Goal: Participate in discussion

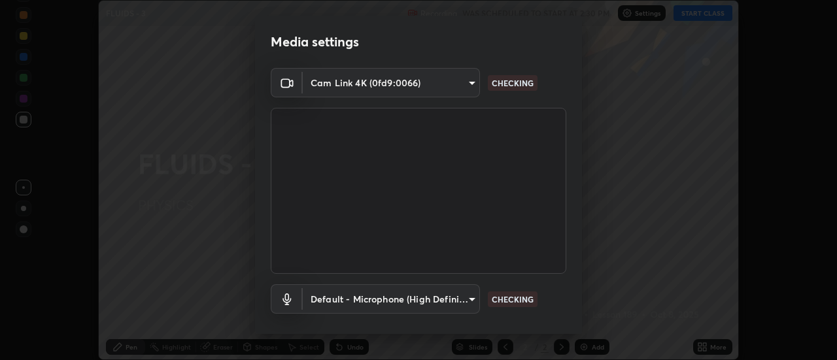
scroll to position [69, 0]
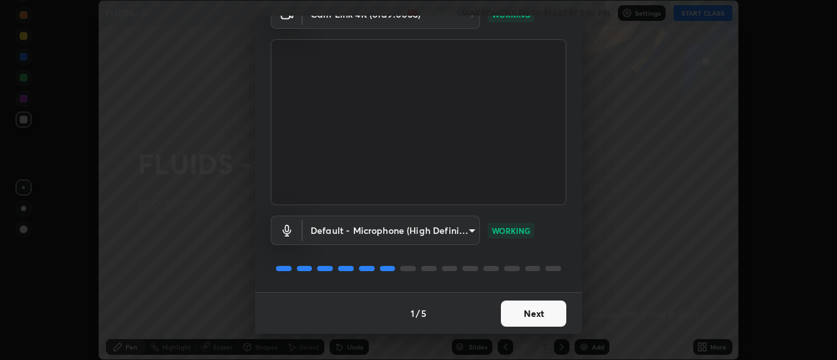
click at [531, 308] on button "Next" at bounding box center [533, 314] width 65 height 26
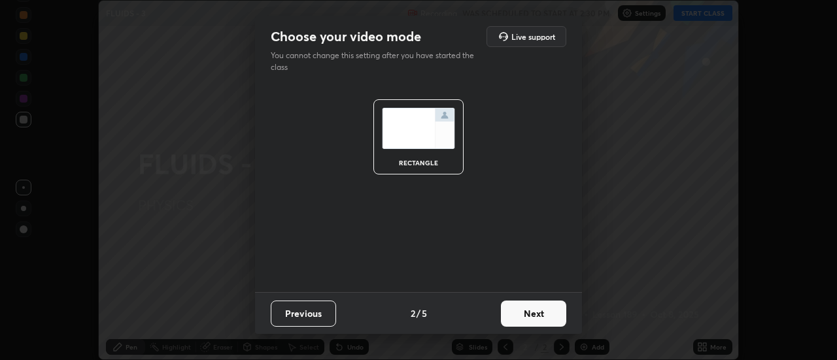
click at [533, 316] on button "Next" at bounding box center [533, 314] width 65 height 26
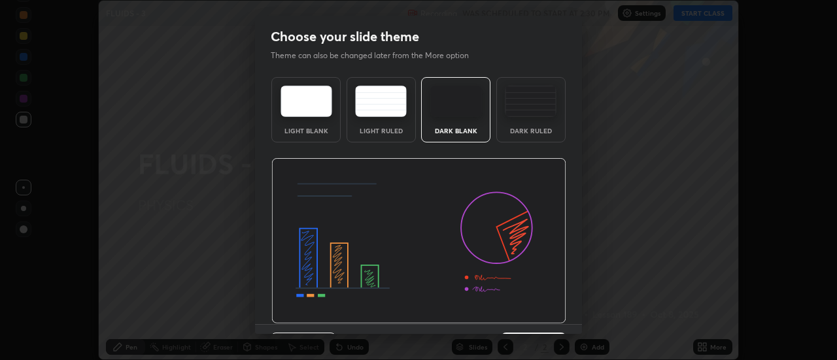
scroll to position [32, 0]
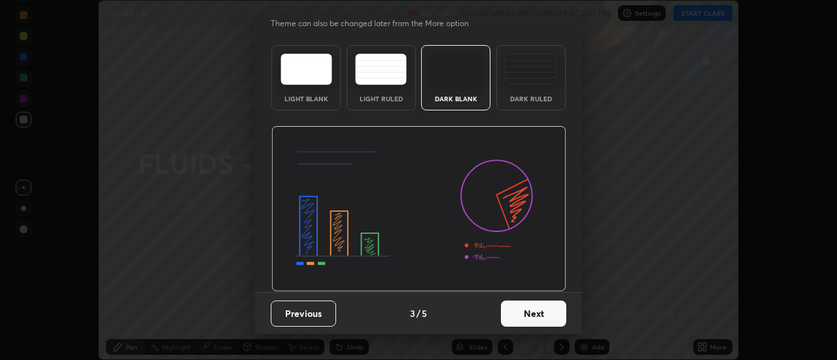
click at [537, 315] on button "Next" at bounding box center [533, 314] width 65 height 26
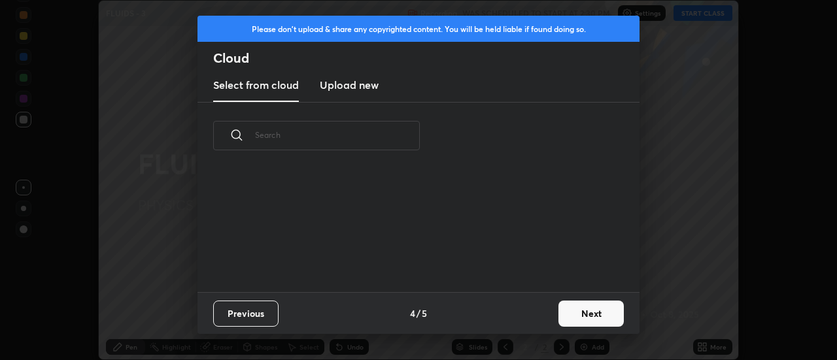
scroll to position [123, 420]
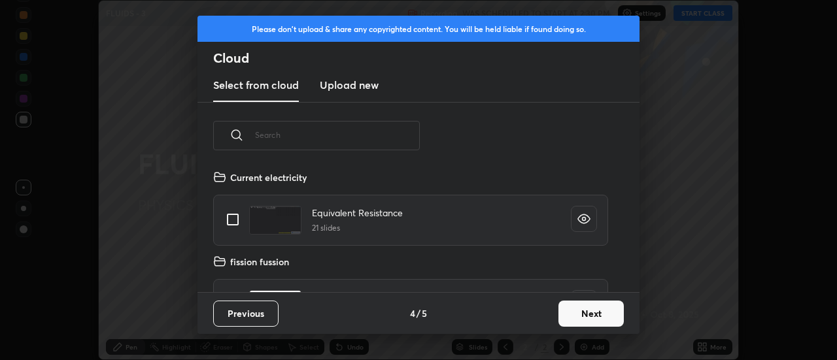
click at [577, 317] on button "Next" at bounding box center [590, 314] width 65 height 26
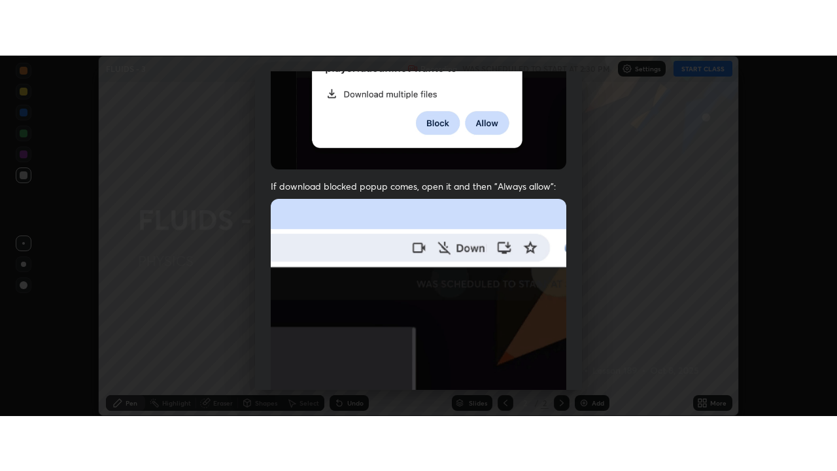
scroll to position [335, 0]
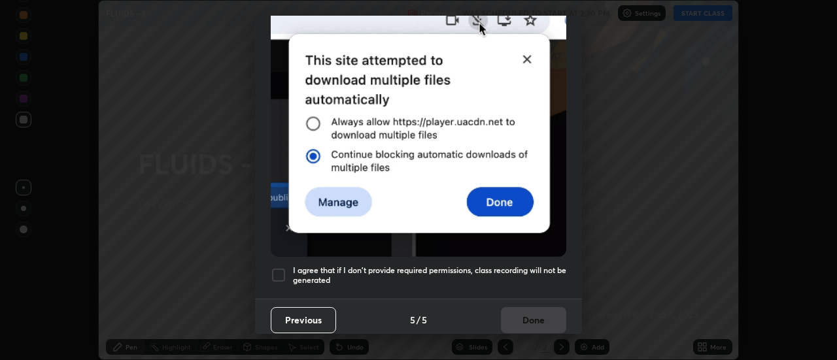
click at [280, 268] on div at bounding box center [279, 275] width 16 height 16
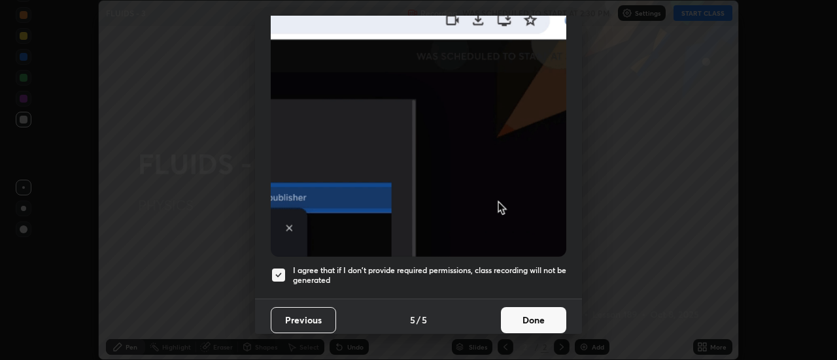
click at [522, 315] on button "Done" at bounding box center [533, 320] width 65 height 26
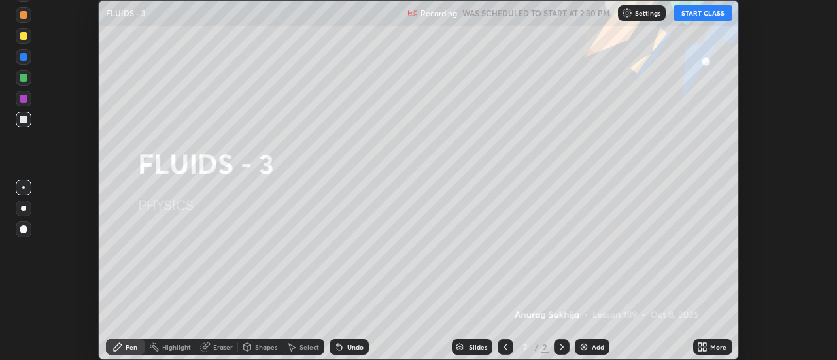
click at [698, 16] on button "START CLASS" at bounding box center [702, 13] width 59 height 16
click at [703, 346] on icon at bounding box center [704, 344] width 3 height 3
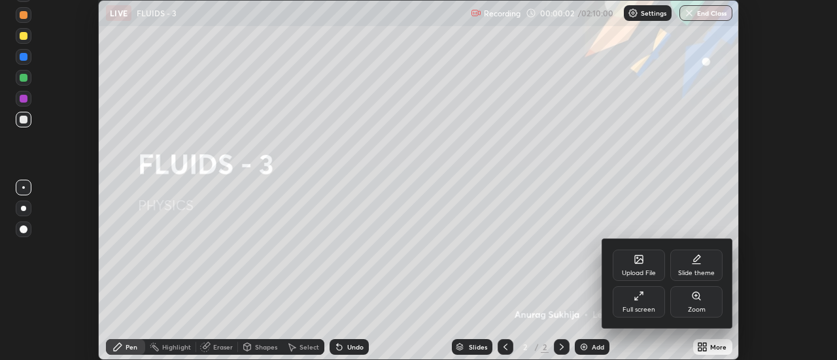
click at [648, 307] on div "Full screen" at bounding box center [638, 310] width 33 height 7
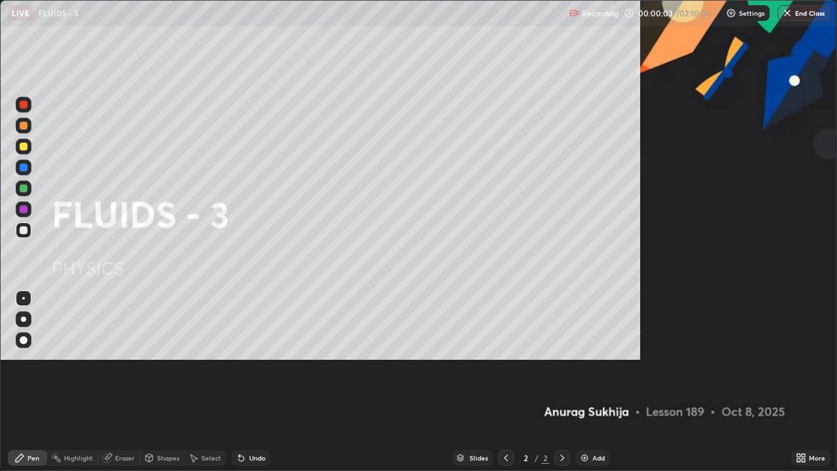
scroll to position [471, 837]
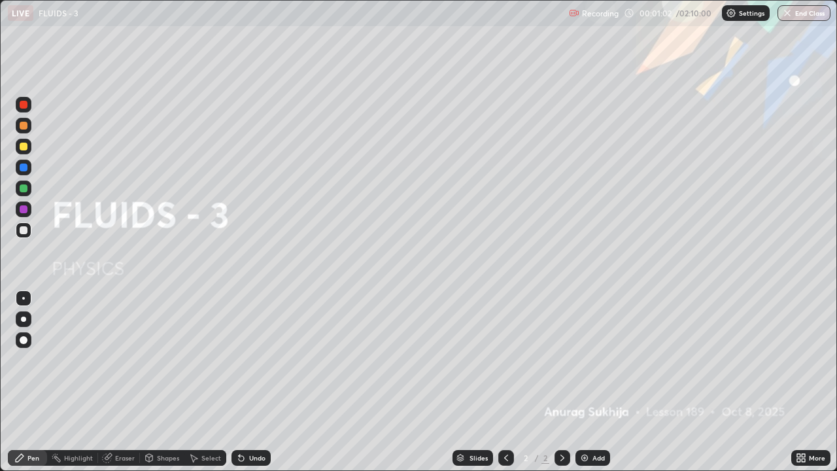
click at [592, 359] on div "Add" at bounding box center [598, 457] width 12 height 7
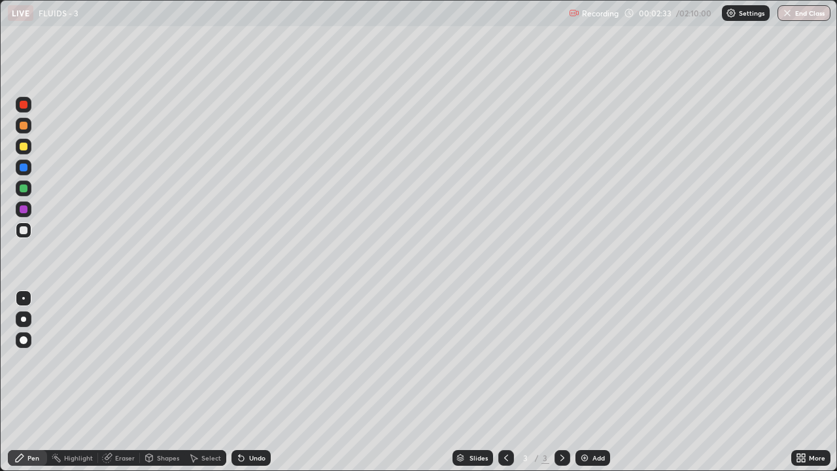
click at [239, 359] on icon at bounding box center [241, 458] width 5 height 5
click at [211, 359] on div "Select" at bounding box center [211, 457] width 20 height 7
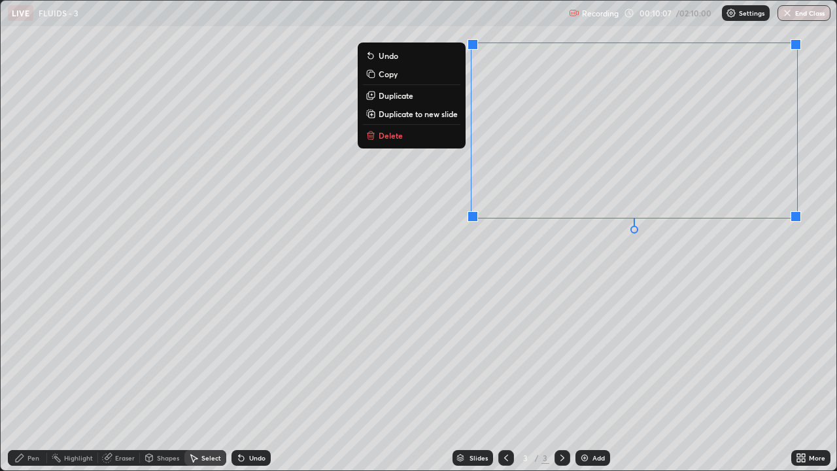
click at [444, 137] on button "Delete" at bounding box center [411, 135] width 97 height 16
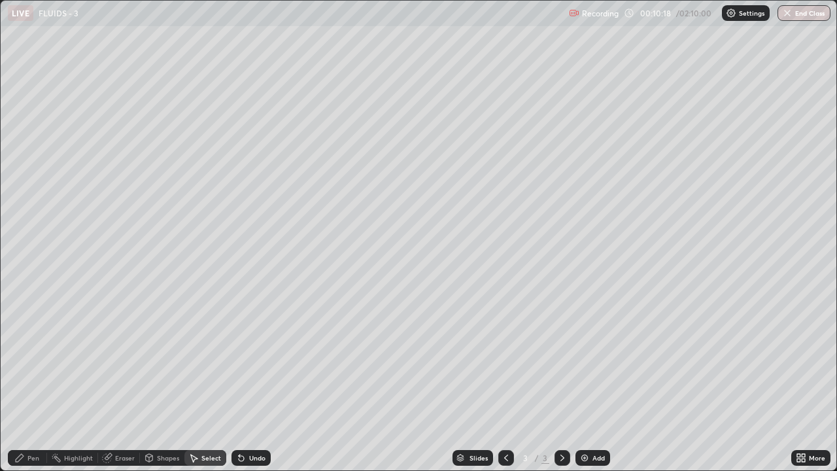
click at [67, 61] on div "0 ° Undo Copy Duplicate Duplicate to new slide Delete" at bounding box center [418, 235] width 835 height 469
click at [31, 359] on div "Pen" at bounding box center [27, 458] width 39 height 16
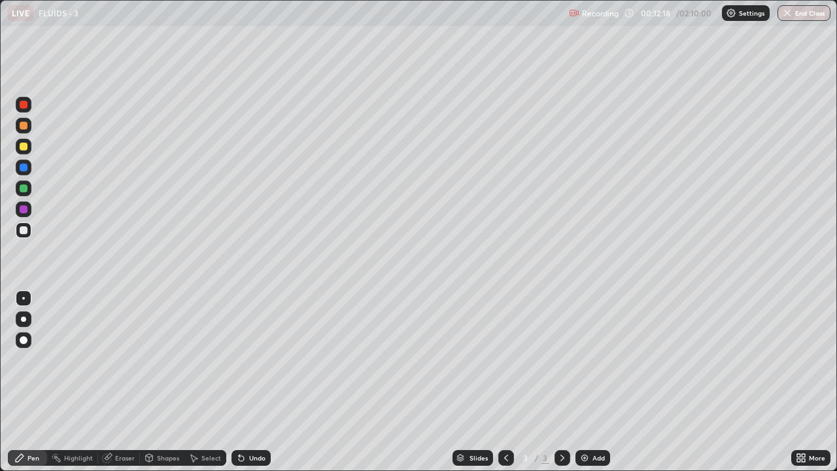
click at [210, 359] on div "Select" at bounding box center [211, 457] width 20 height 7
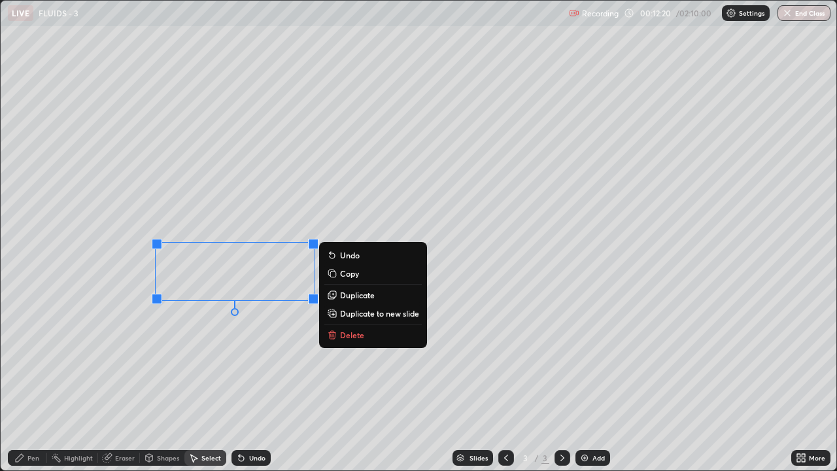
click at [343, 335] on p "Delete" at bounding box center [352, 334] width 24 height 10
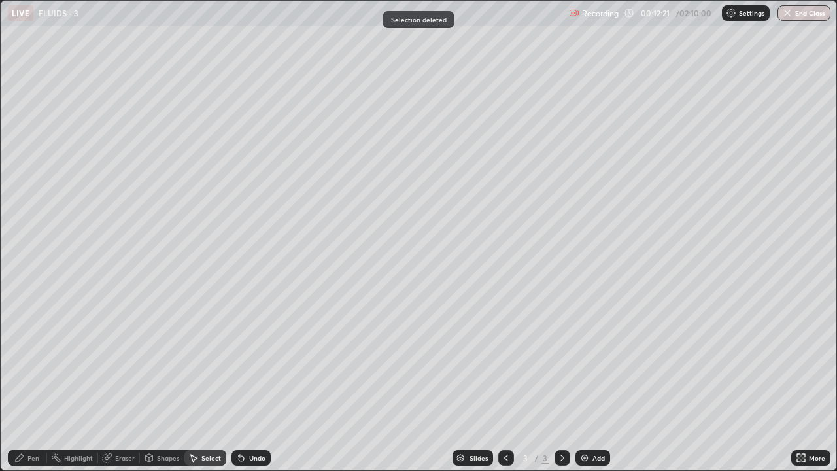
click at [38, 359] on div "Pen" at bounding box center [33, 457] width 12 height 7
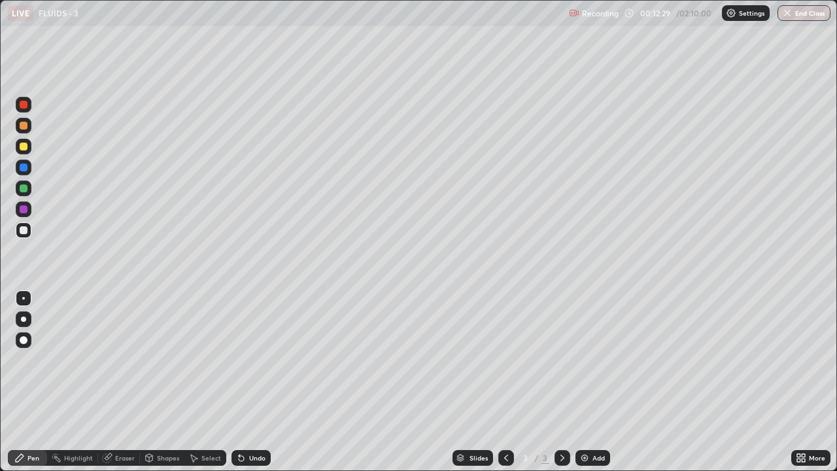
click at [19, 231] on div at bounding box center [24, 230] width 16 height 16
click at [240, 359] on icon at bounding box center [241, 458] width 5 height 5
click at [239, 359] on icon at bounding box center [241, 458] width 5 height 5
click at [22, 144] on div at bounding box center [24, 146] width 8 height 8
click at [233, 359] on div "Undo" at bounding box center [250, 458] width 39 height 16
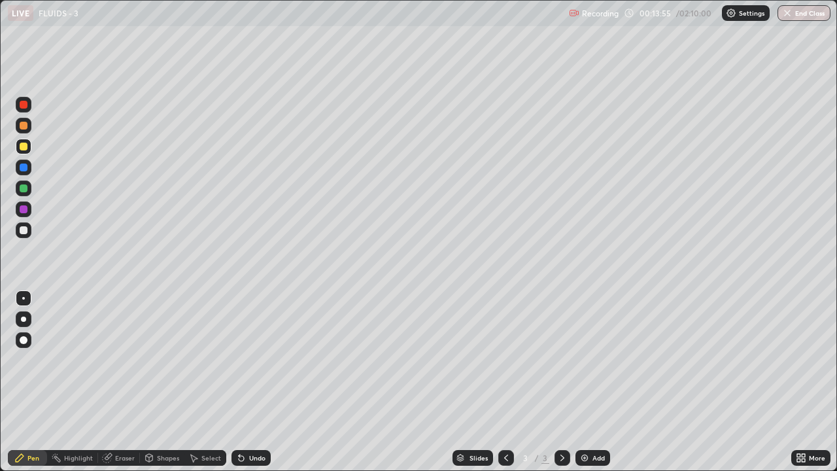
click at [235, 359] on div "Undo" at bounding box center [250, 458] width 39 height 16
click at [239, 359] on icon at bounding box center [241, 458] width 5 height 5
click at [22, 153] on div at bounding box center [24, 147] width 16 height 16
click at [235, 359] on div "Undo" at bounding box center [250, 458] width 39 height 16
click at [24, 228] on div at bounding box center [24, 230] width 8 height 8
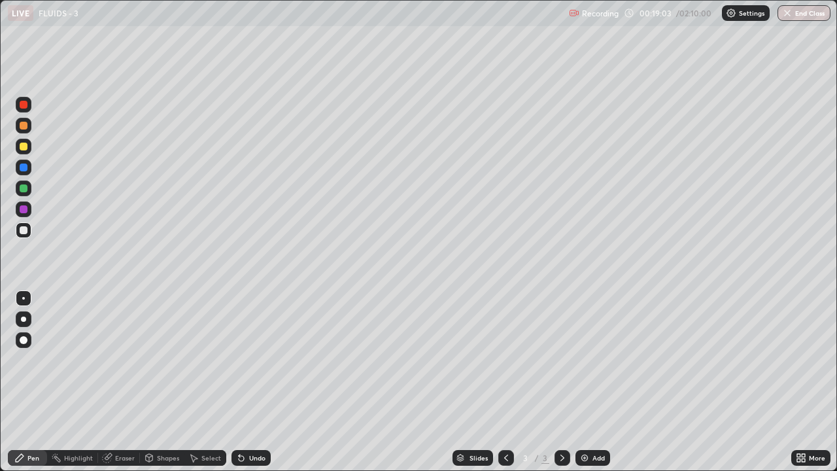
click at [117, 359] on div "Eraser" at bounding box center [125, 457] width 20 height 7
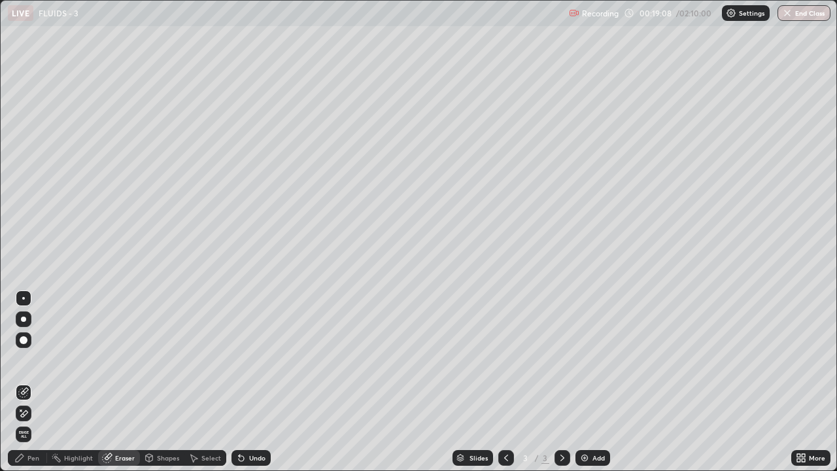
click at [22, 359] on icon at bounding box center [19, 457] width 10 height 10
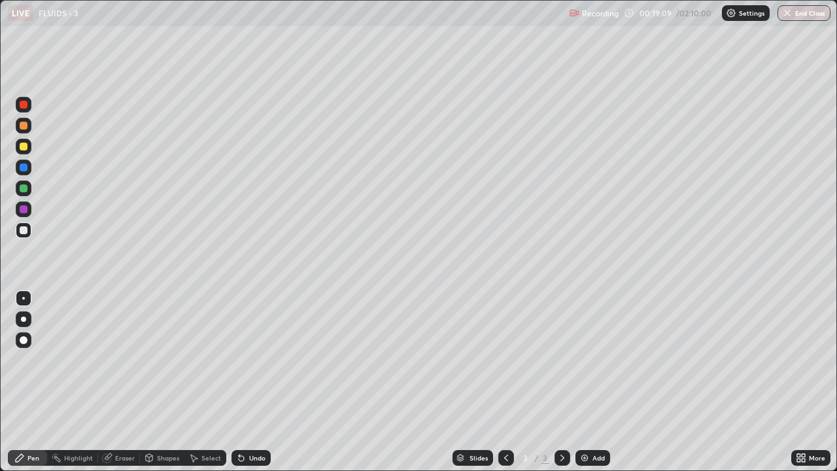
click at [20, 233] on div at bounding box center [24, 230] width 16 height 16
click at [18, 144] on div at bounding box center [24, 147] width 16 height 16
click at [18, 235] on div at bounding box center [24, 230] width 16 height 16
click at [462, 359] on div "Slides" at bounding box center [472, 458] width 41 height 16
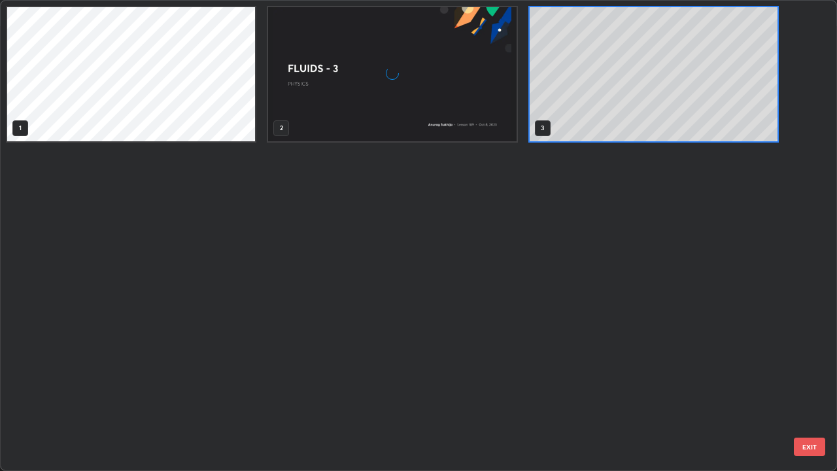
scroll to position [465, 829]
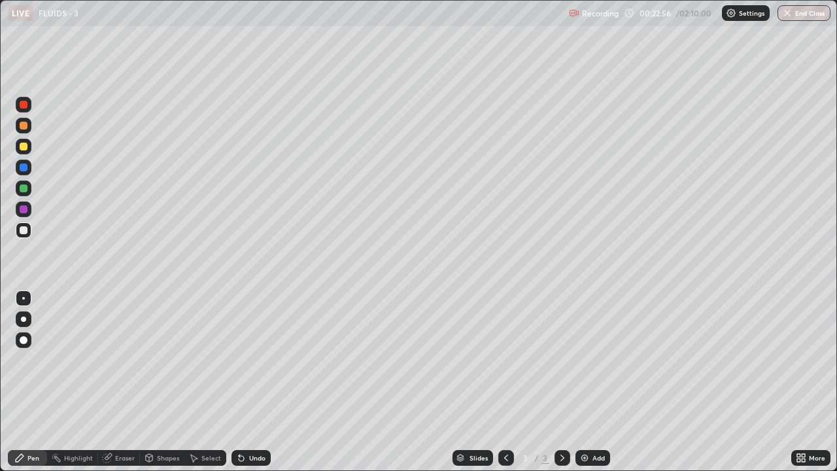
click at [584, 359] on img at bounding box center [584, 457] width 10 height 10
click at [27, 229] on div at bounding box center [24, 230] width 8 height 8
click at [244, 359] on icon at bounding box center [241, 457] width 10 height 10
click at [246, 359] on div "Undo" at bounding box center [250, 458] width 39 height 16
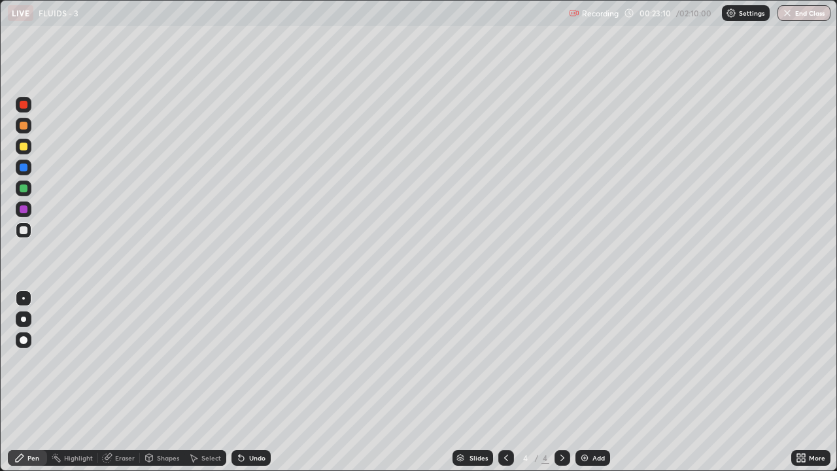
click at [246, 359] on div "Undo" at bounding box center [250, 458] width 39 height 16
click at [242, 359] on div "Undo" at bounding box center [250, 458] width 39 height 16
click at [16, 144] on div at bounding box center [24, 147] width 16 height 16
click at [22, 233] on div at bounding box center [24, 230] width 8 height 8
click at [22, 231] on div at bounding box center [24, 230] width 8 height 8
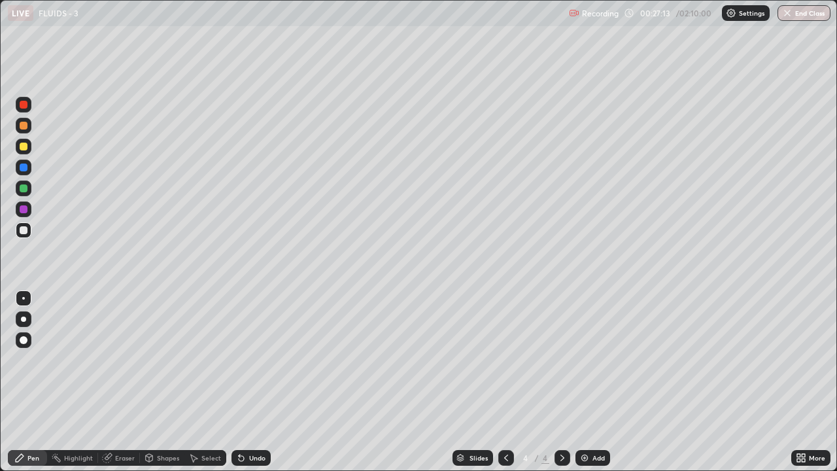
click at [257, 359] on div "Undo" at bounding box center [257, 457] width 16 height 7
click at [20, 148] on div at bounding box center [24, 147] width 16 height 16
click at [20, 233] on div at bounding box center [24, 230] width 16 height 16
click at [245, 359] on div "Undo" at bounding box center [250, 458] width 39 height 16
click at [239, 359] on icon at bounding box center [239, 454] width 1 height 1
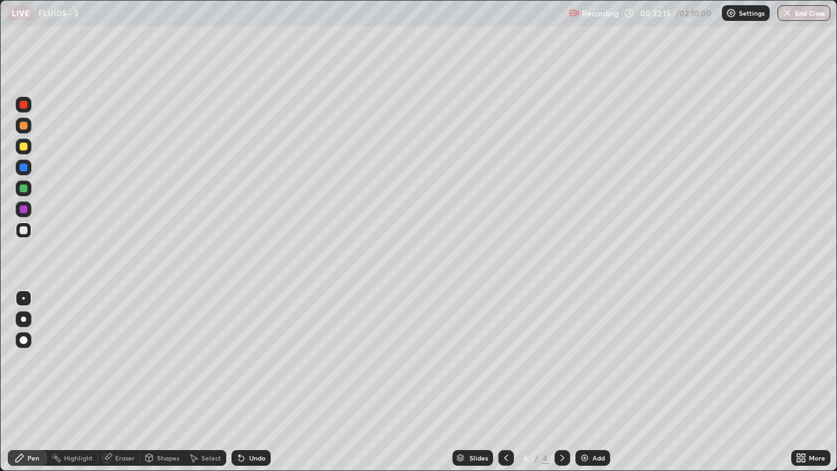
click at [244, 359] on icon at bounding box center [241, 457] width 10 height 10
click at [250, 359] on div "Undo" at bounding box center [257, 457] width 16 height 7
click at [252, 359] on div "Undo" at bounding box center [257, 457] width 16 height 7
click at [249, 359] on div "Undo" at bounding box center [257, 457] width 16 height 7
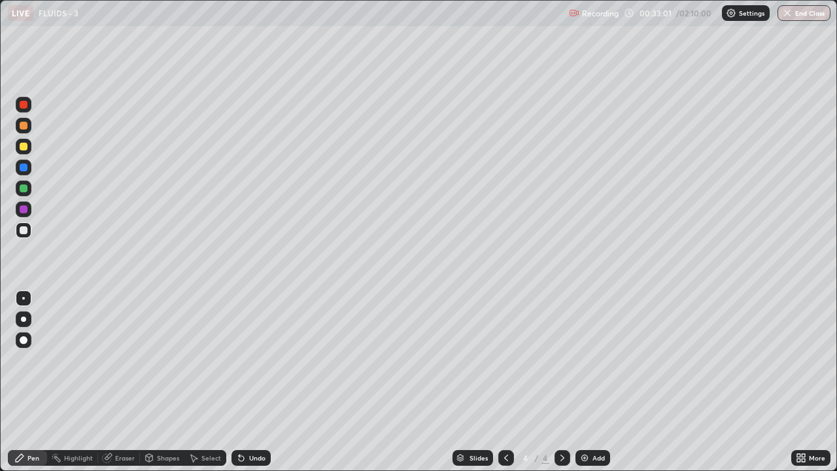
click at [249, 359] on div "Undo" at bounding box center [257, 457] width 16 height 7
click at [248, 359] on div "Undo" at bounding box center [250, 458] width 39 height 16
click at [252, 359] on div "Undo" at bounding box center [250, 458] width 39 height 16
click at [250, 359] on div "Undo" at bounding box center [250, 458] width 39 height 16
click at [250, 359] on div "Undo" at bounding box center [257, 457] width 16 height 7
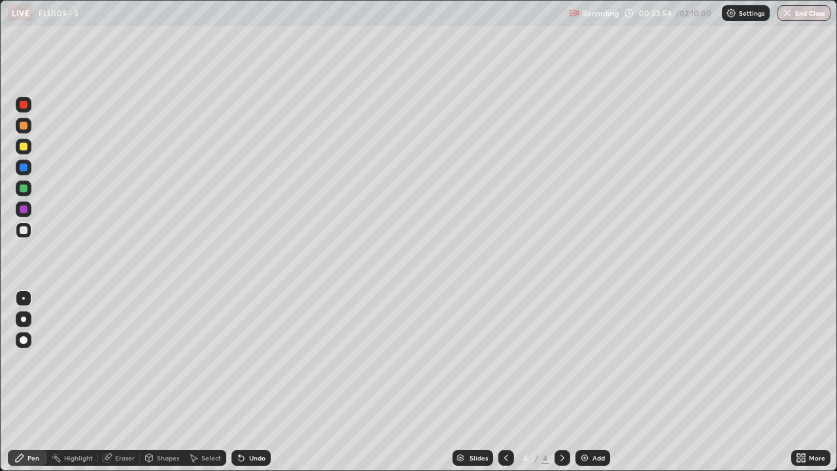
click at [249, 359] on div "Undo" at bounding box center [257, 457] width 16 height 7
click at [250, 359] on div "Undo" at bounding box center [257, 457] width 16 height 7
click at [249, 359] on div "Undo" at bounding box center [257, 457] width 16 height 7
click at [250, 359] on div "Undo" at bounding box center [257, 457] width 16 height 7
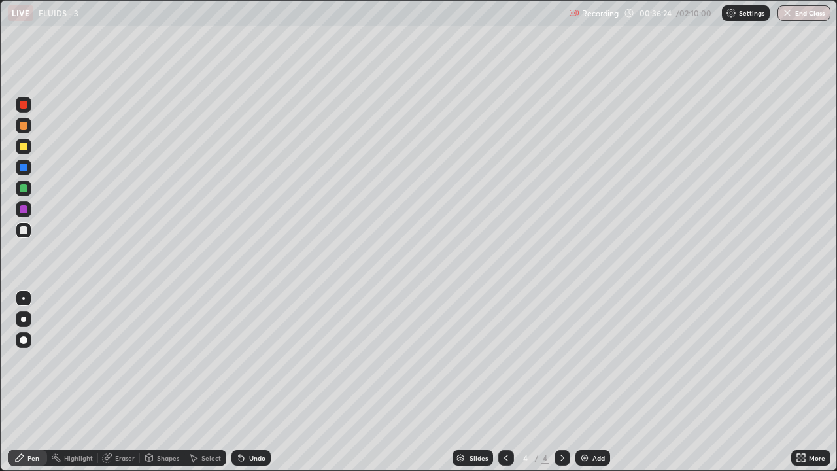
click at [251, 359] on div "Undo" at bounding box center [257, 457] width 16 height 7
click at [250, 359] on div "Undo" at bounding box center [257, 457] width 16 height 7
click at [249, 359] on div "Undo" at bounding box center [257, 457] width 16 height 7
click at [246, 359] on div "Undo" at bounding box center [250, 458] width 39 height 16
click at [249, 359] on div "Undo" at bounding box center [257, 457] width 16 height 7
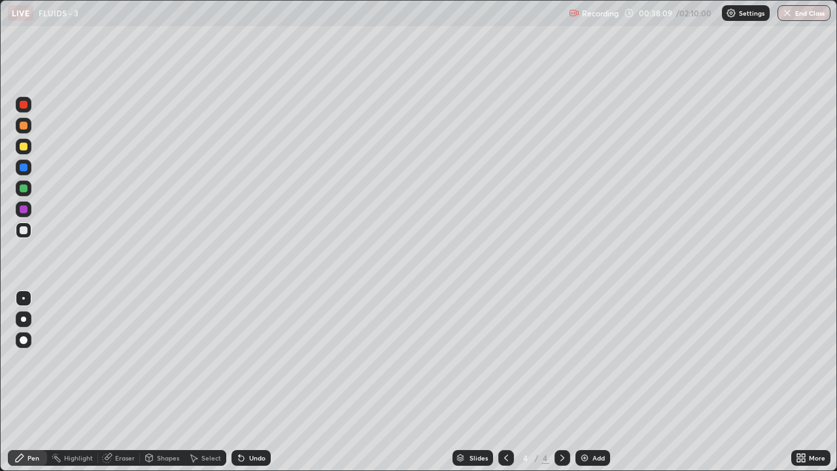
click at [249, 359] on div "Undo" at bounding box center [257, 457] width 16 height 7
click at [24, 231] on div at bounding box center [24, 230] width 8 height 8
click at [24, 144] on div at bounding box center [24, 146] width 8 height 8
click at [119, 359] on div "Eraser" at bounding box center [125, 457] width 20 height 7
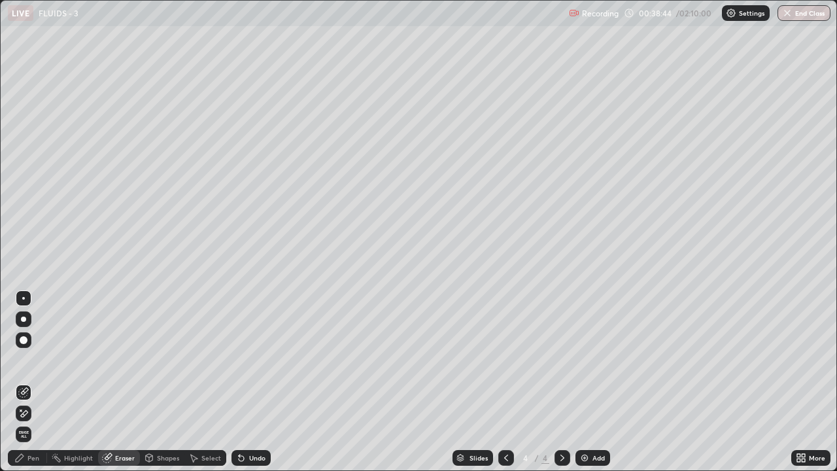
click at [33, 359] on div "Pen" at bounding box center [33, 457] width 12 height 7
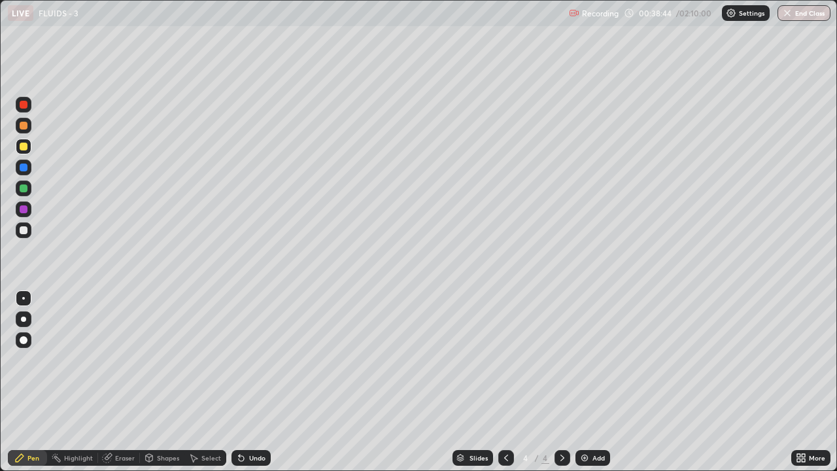
click at [18, 230] on div at bounding box center [24, 230] width 16 height 16
click at [128, 359] on div "Eraser" at bounding box center [125, 457] width 20 height 7
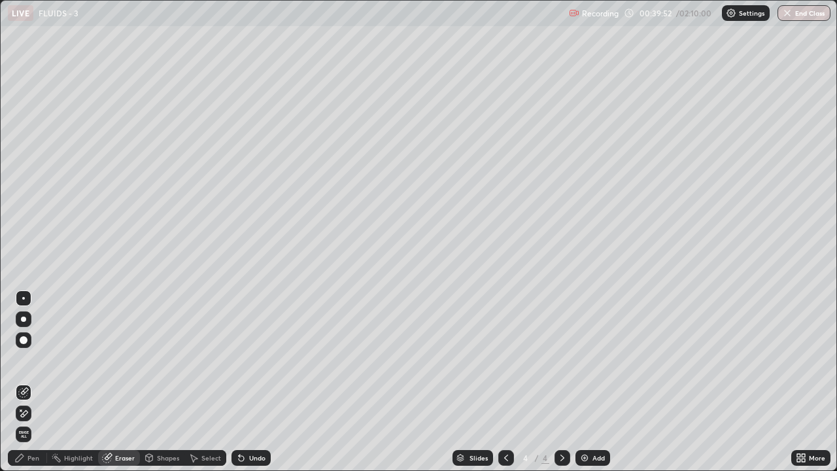
click at [14, 359] on icon at bounding box center [19, 457] width 10 height 10
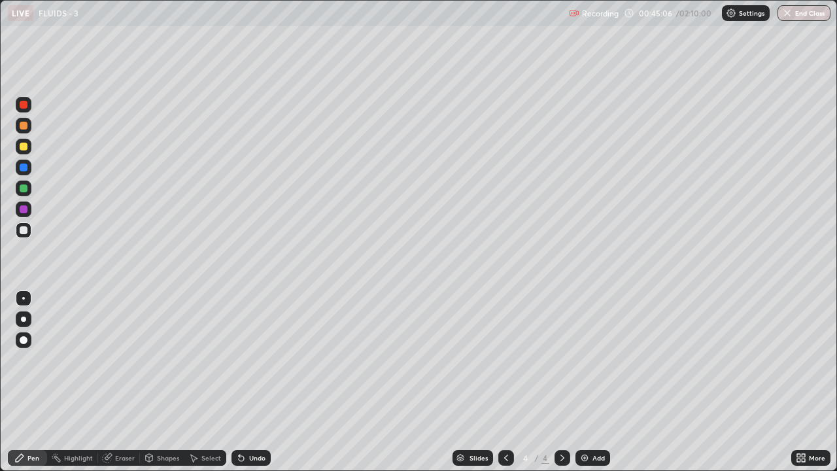
click at [587, 359] on img at bounding box center [584, 457] width 10 height 10
click at [23, 153] on div at bounding box center [24, 147] width 16 height 16
click at [21, 236] on div at bounding box center [24, 230] width 16 height 16
click at [505, 359] on icon at bounding box center [506, 457] width 10 height 10
click at [561, 359] on icon at bounding box center [562, 457] width 10 height 10
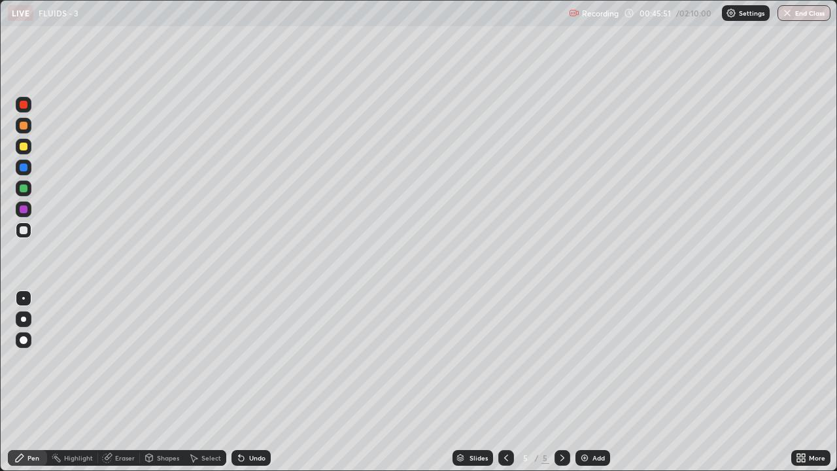
click at [25, 231] on div at bounding box center [24, 230] width 8 height 8
click at [250, 359] on div "Undo" at bounding box center [257, 457] width 16 height 7
click at [252, 359] on div "Undo" at bounding box center [250, 458] width 39 height 16
click at [255, 359] on div "Undo" at bounding box center [257, 457] width 16 height 7
click at [254, 359] on div "Undo" at bounding box center [257, 457] width 16 height 7
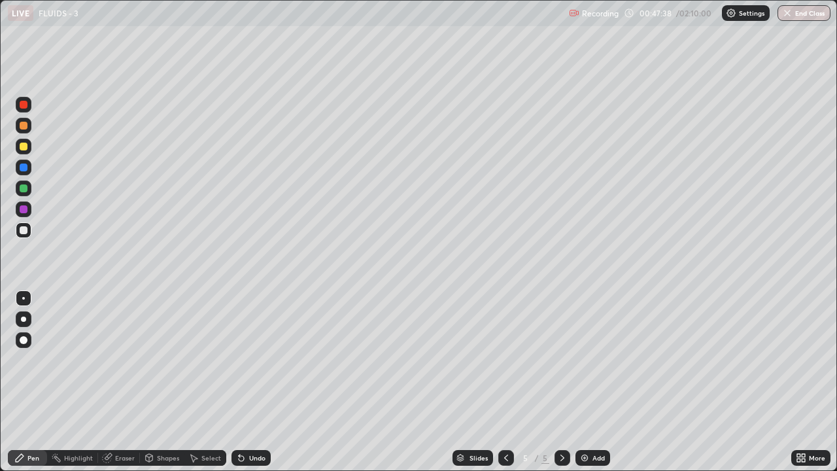
click at [20, 227] on div at bounding box center [24, 230] width 8 height 8
click at [21, 227] on div at bounding box center [24, 230] width 8 height 8
click at [253, 359] on div "Undo" at bounding box center [250, 458] width 39 height 16
click at [252, 359] on div "Undo" at bounding box center [250, 458] width 39 height 16
click at [248, 359] on div "Undo" at bounding box center [250, 458] width 39 height 16
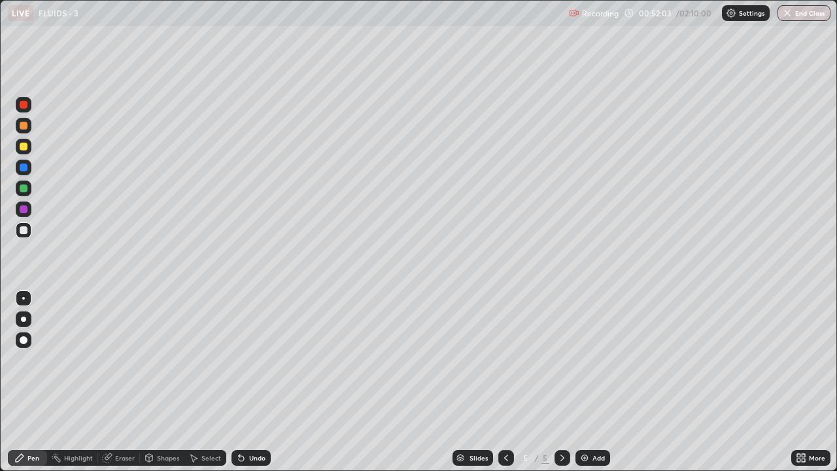
click at [256, 359] on div "Undo" at bounding box center [257, 457] width 16 height 7
click at [244, 359] on icon at bounding box center [241, 457] width 10 height 10
click at [122, 359] on div "Eraser" at bounding box center [125, 457] width 20 height 7
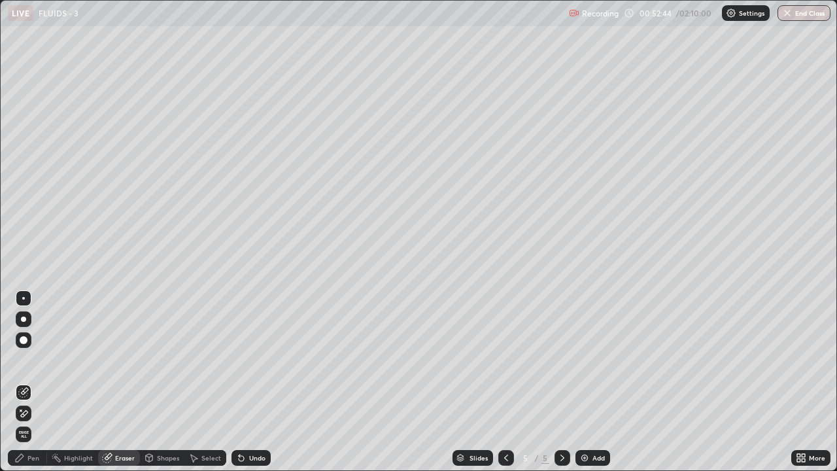
click at [27, 359] on div "Pen" at bounding box center [33, 457] width 12 height 7
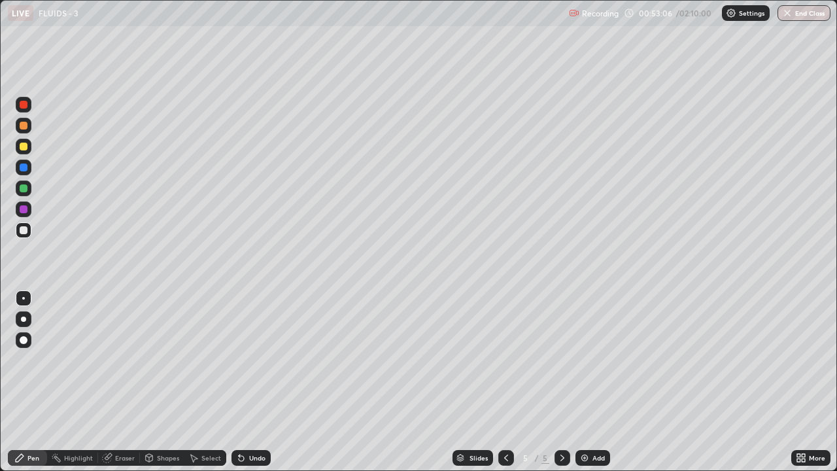
click at [245, 359] on div "Undo" at bounding box center [250, 458] width 39 height 16
click at [246, 359] on div "Undo" at bounding box center [250, 458] width 39 height 16
click at [239, 359] on icon at bounding box center [241, 458] width 5 height 5
click at [110, 359] on div "Eraser" at bounding box center [119, 458] width 42 height 16
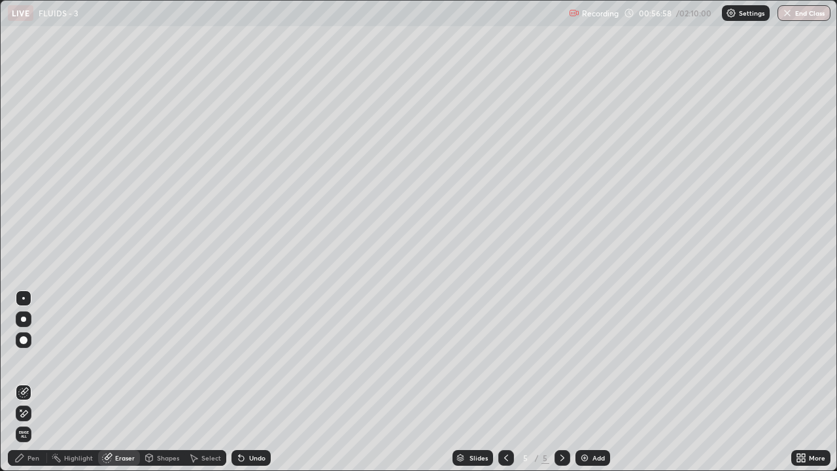
click at [30, 359] on div "Pen" at bounding box center [27, 458] width 39 height 16
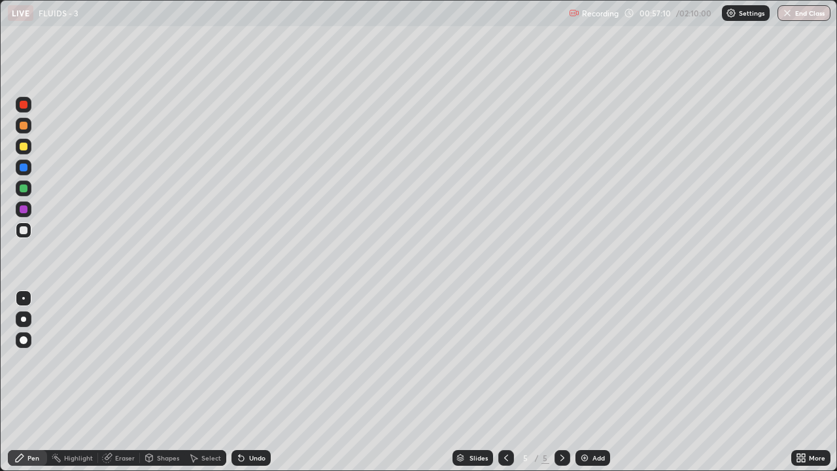
click at [29, 150] on div at bounding box center [24, 147] width 16 height 16
click at [257, 359] on div "Undo" at bounding box center [257, 457] width 16 height 7
click at [250, 359] on div "Undo" at bounding box center [257, 457] width 16 height 7
click at [248, 359] on div "Undo" at bounding box center [250, 458] width 39 height 16
click at [582, 359] on img at bounding box center [584, 457] width 10 height 10
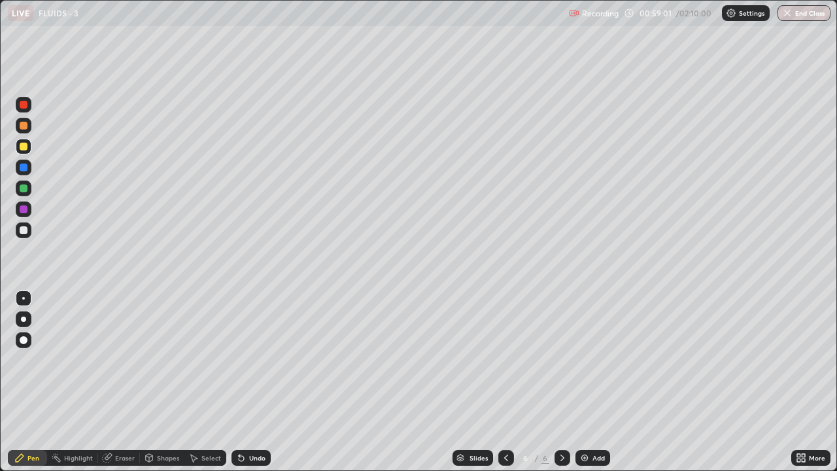
click at [22, 229] on div at bounding box center [24, 230] width 8 height 8
click at [24, 146] on div at bounding box center [24, 146] width 8 height 8
click at [20, 226] on div at bounding box center [24, 230] width 16 height 16
click at [20, 144] on div at bounding box center [24, 146] width 8 height 8
click at [23, 233] on div at bounding box center [24, 230] width 8 height 8
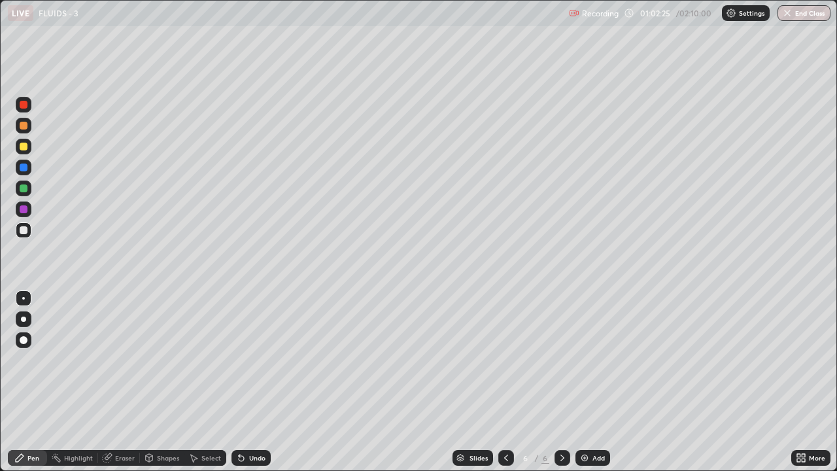
click at [24, 230] on div at bounding box center [24, 230] width 8 height 8
click at [26, 149] on div at bounding box center [24, 146] width 8 height 8
click at [24, 150] on div at bounding box center [24, 146] width 8 height 8
click at [22, 230] on div at bounding box center [24, 230] width 8 height 8
click at [587, 359] on img at bounding box center [584, 457] width 10 height 10
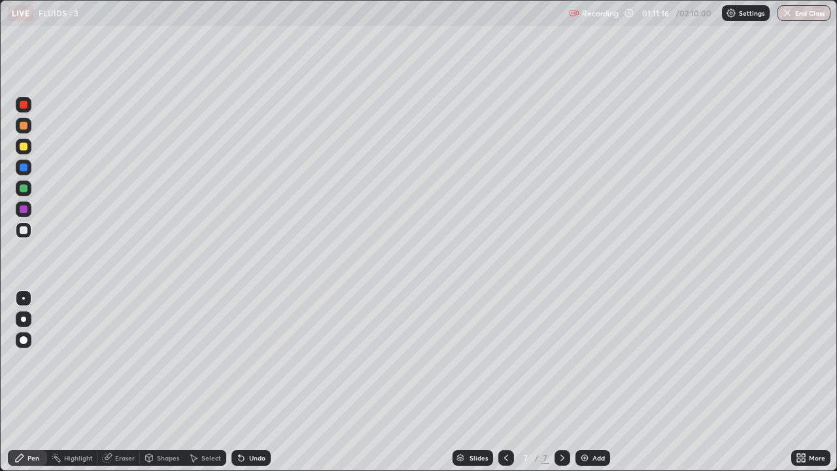
click at [22, 237] on div at bounding box center [24, 230] width 16 height 16
click at [239, 359] on icon at bounding box center [241, 458] width 5 height 5
click at [244, 359] on div "Undo" at bounding box center [250, 458] width 39 height 16
click at [22, 146] on div at bounding box center [24, 146] width 8 height 8
click at [239, 359] on icon at bounding box center [239, 454] width 1 height 1
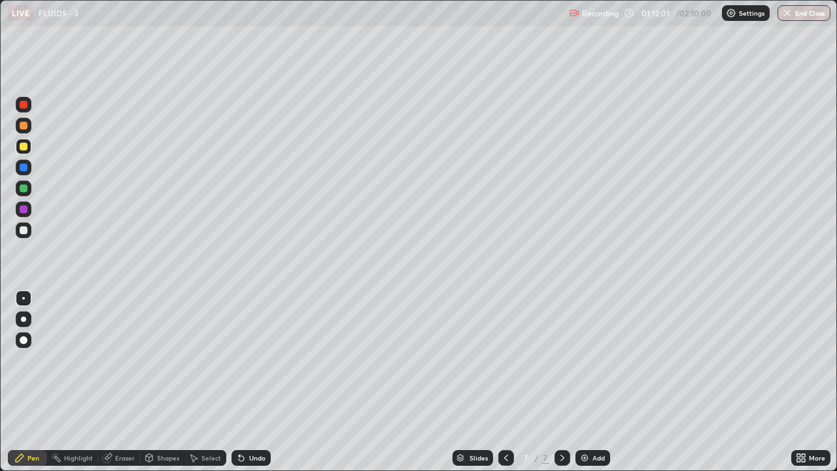
click at [238, 359] on icon at bounding box center [241, 457] width 10 height 10
click at [244, 359] on icon at bounding box center [241, 457] width 10 height 10
click at [242, 359] on icon at bounding box center [241, 457] width 10 height 10
click at [21, 233] on div at bounding box center [24, 230] width 8 height 8
click at [20, 150] on div at bounding box center [24, 147] width 16 height 16
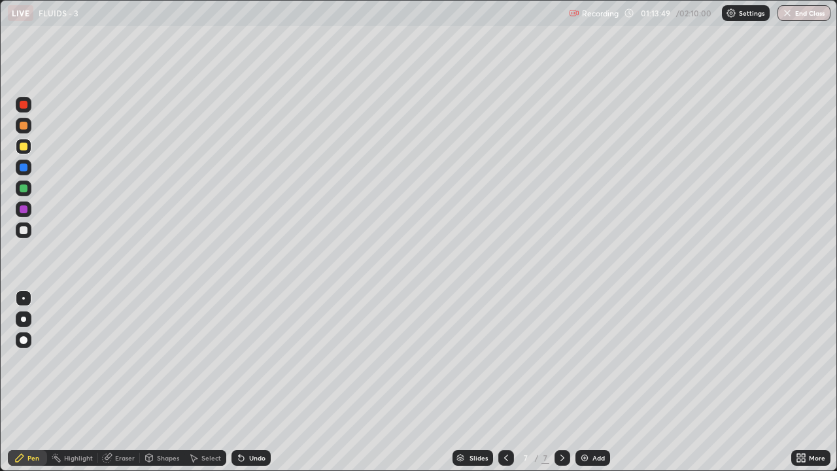
click at [22, 146] on div at bounding box center [24, 146] width 8 height 8
click at [22, 229] on div at bounding box center [24, 230] width 8 height 8
click at [20, 148] on div at bounding box center [24, 146] width 8 height 8
click at [21, 232] on div at bounding box center [24, 230] width 8 height 8
click at [28, 151] on div at bounding box center [24, 147] width 16 height 16
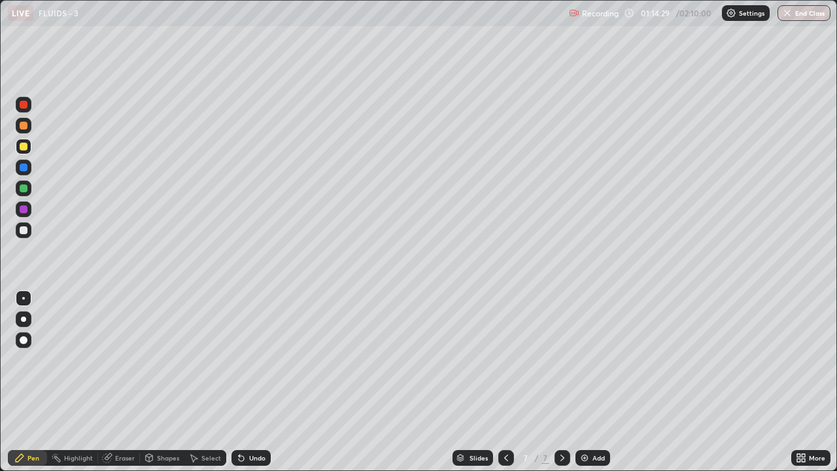
click at [24, 230] on div at bounding box center [24, 230] width 8 height 8
click at [25, 146] on div at bounding box center [24, 146] width 8 height 8
click at [23, 225] on div at bounding box center [24, 230] width 16 height 16
click at [18, 146] on div at bounding box center [24, 147] width 16 height 16
click at [589, 359] on div "Add" at bounding box center [592, 458] width 35 height 16
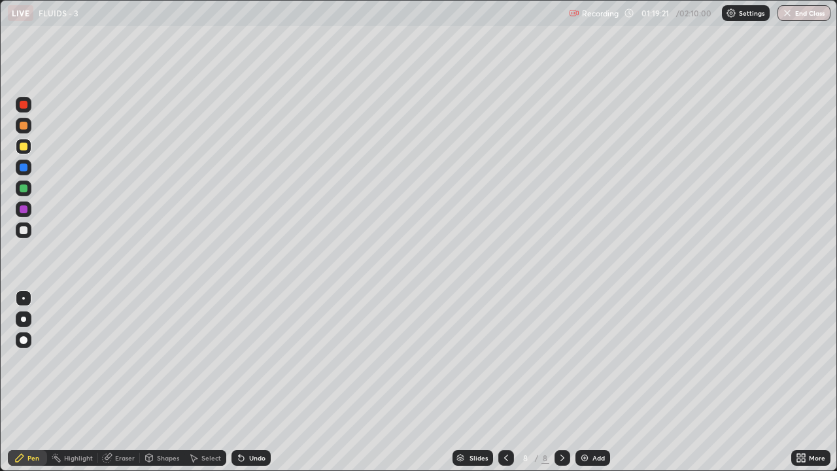
click at [258, 359] on div "Undo" at bounding box center [257, 457] width 16 height 7
click at [258, 359] on div "Undo" at bounding box center [250, 458] width 39 height 16
click at [22, 235] on div at bounding box center [24, 230] width 16 height 16
click at [26, 146] on div at bounding box center [24, 146] width 8 height 8
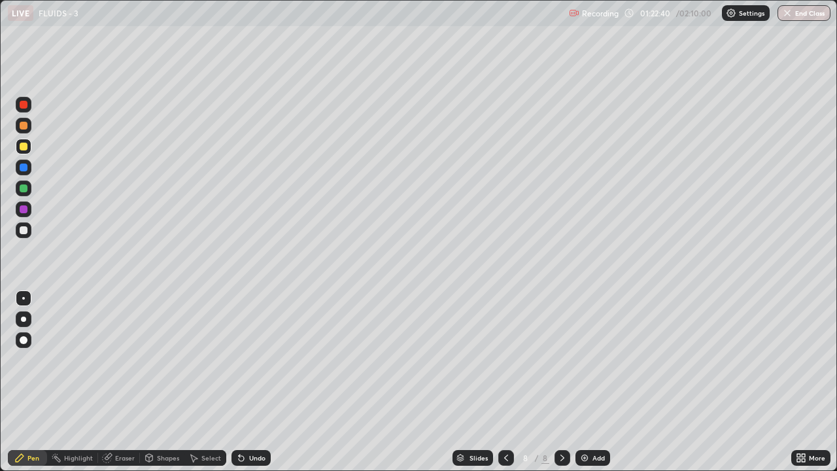
click at [21, 224] on div at bounding box center [24, 230] width 16 height 16
click at [26, 145] on div at bounding box center [24, 146] width 8 height 8
click at [26, 227] on div at bounding box center [24, 230] width 8 height 8
click at [18, 228] on div at bounding box center [24, 230] width 16 height 16
click at [18, 140] on div at bounding box center [24, 147] width 16 height 16
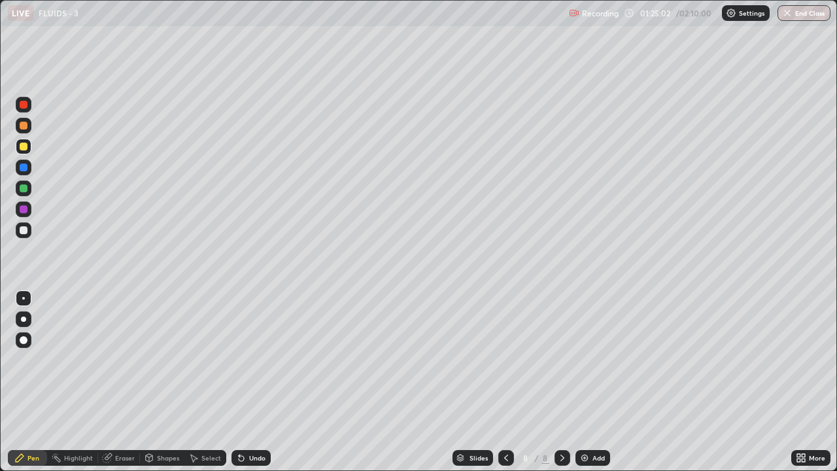
click at [580, 359] on img at bounding box center [584, 457] width 10 height 10
click at [18, 227] on div at bounding box center [24, 230] width 16 height 16
click at [24, 232] on div at bounding box center [24, 230] width 8 height 8
click at [22, 228] on div at bounding box center [24, 230] width 8 height 8
click at [18, 146] on div at bounding box center [24, 147] width 16 height 16
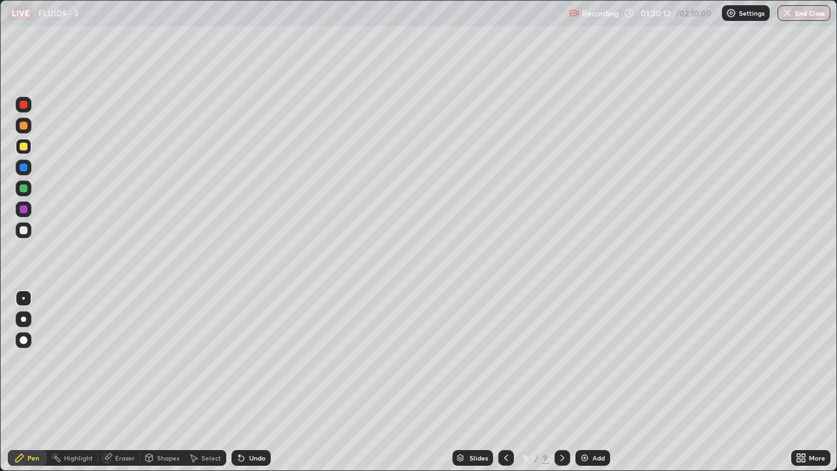
click at [194, 359] on icon at bounding box center [193, 457] width 10 height 10
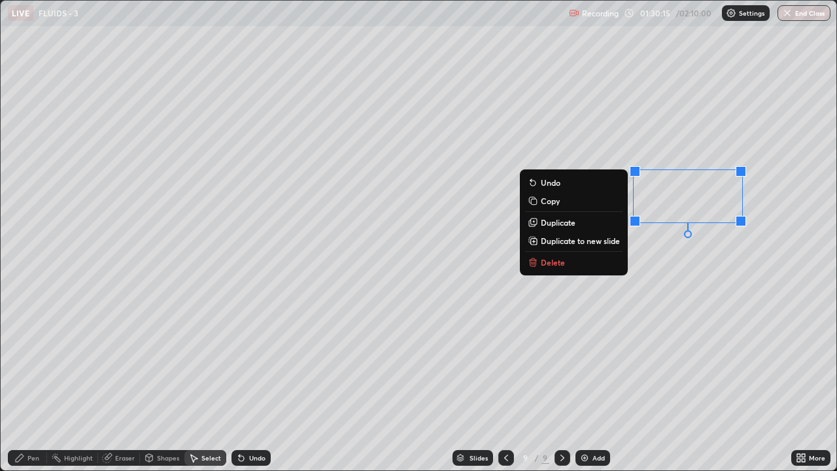
click at [575, 263] on button "Delete" at bounding box center [573, 262] width 97 height 16
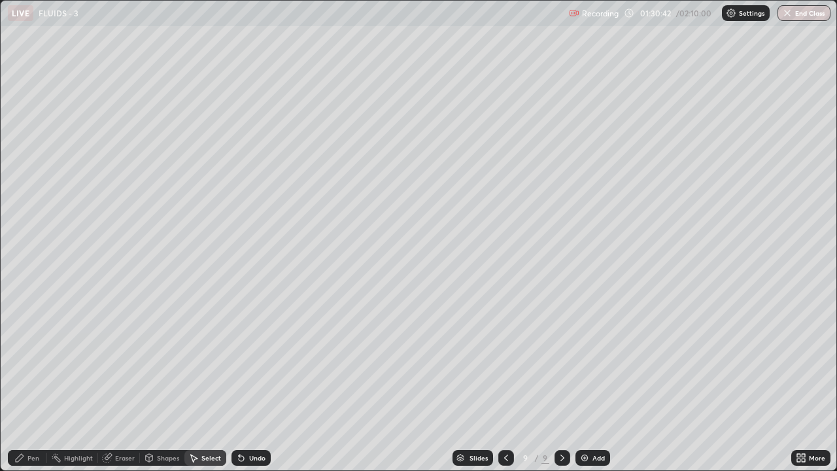
click at [30, 359] on div "Pen" at bounding box center [27, 458] width 39 height 16
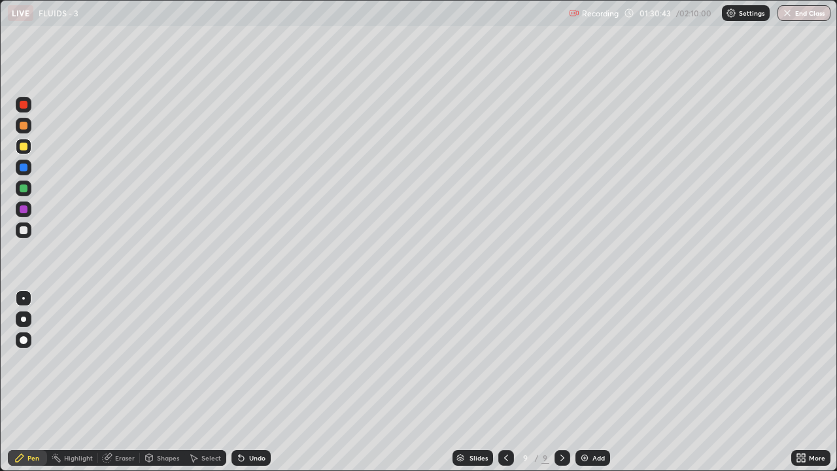
click at [20, 146] on div at bounding box center [24, 146] width 8 height 8
click at [115, 359] on div "Eraser" at bounding box center [119, 458] width 42 height 16
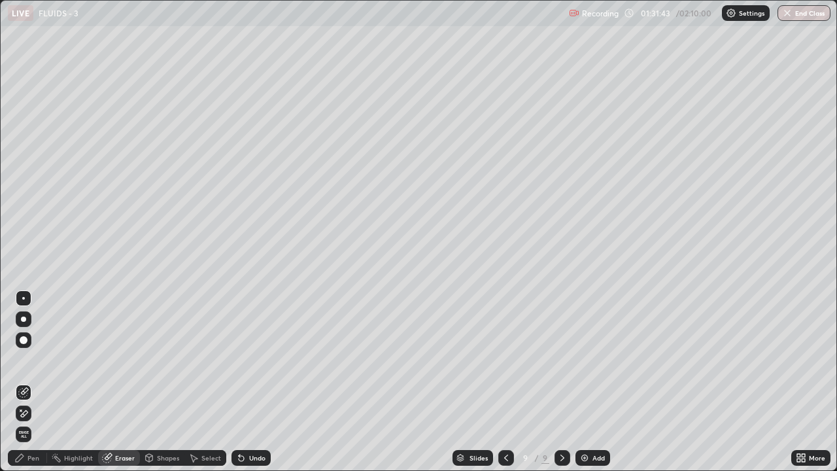
click at [31, 359] on div "Pen" at bounding box center [27, 458] width 39 height 16
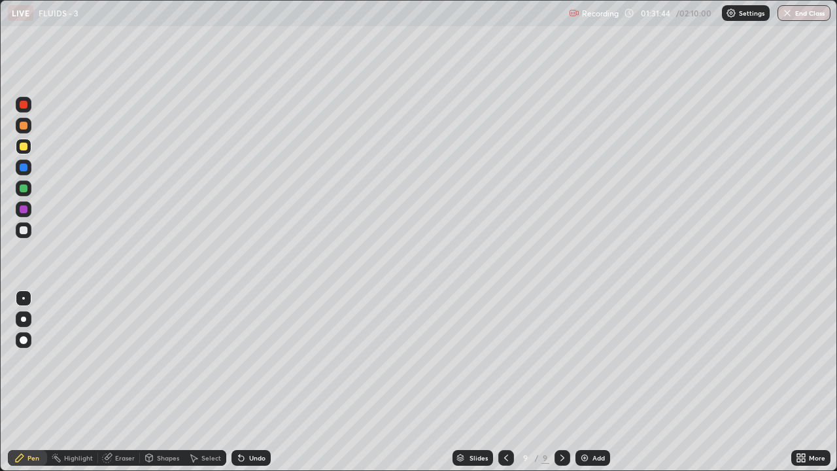
click at [21, 148] on div at bounding box center [24, 146] width 8 height 8
click at [22, 152] on div at bounding box center [24, 147] width 16 height 16
click at [239, 359] on icon at bounding box center [241, 458] width 5 height 5
click at [244, 359] on div "Undo" at bounding box center [250, 458] width 39 height 16
click at [592, 359] on div "Add" at bounding box center [598, 457] width 12 height 7
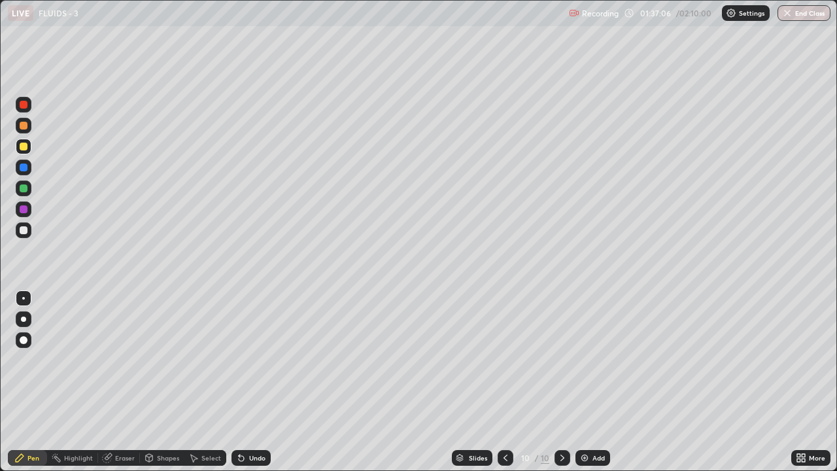
click at [21, 231] on div at bounding box center [24, 230] width 8 height 8
click at [248, 359] on div "Undo" at bounding box center [250, 458] width 39 height 16
click at [26, 150] on div at bounding box center [24, 147] width 16 height 16
click at [21, 190] on div at bounding box center [24, 188] width 8 height 8
click at [265, 359] on div "Undo" at bounding box center [250, 458] width 39 height 16
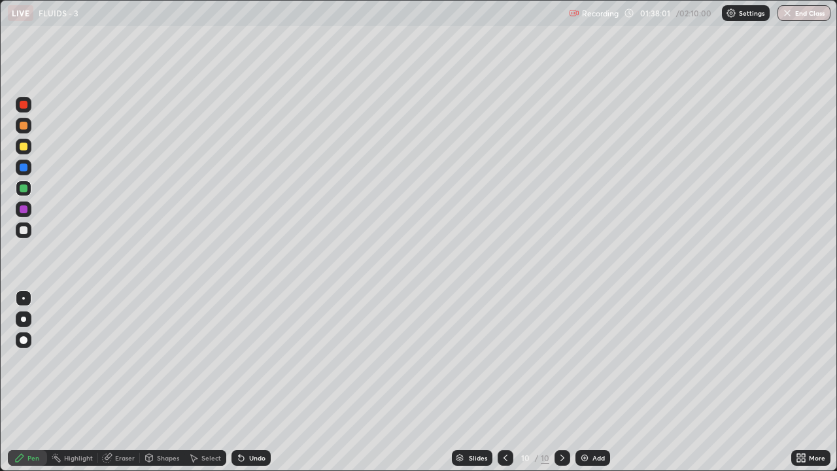
click at [263, 359] on div "Undo" at bounding box center [257, 457] width 16 height 7
click at [261, 359] on div "Undo" at bounding box center [257, 457] width 16 height 7
click at [260, 359] on div "Undo" at bounding box center [257, 457] width 16 height 7
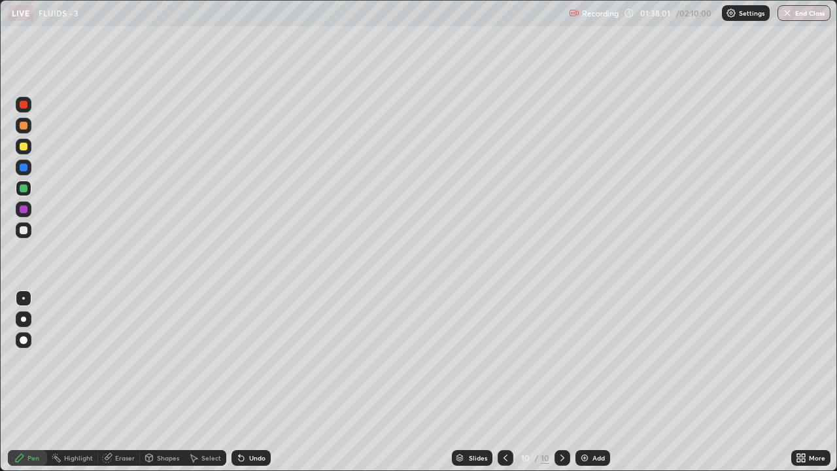
click at [261, 359] on div "Undo" at bounding box center [257, 457] width 16 height 7
click at [260, 359] on div "Undo" at bounding box center [257, 457] width 16 height 7
click at [259, 359] on div "Undo" at bounding box center [257, 457] width 16 height 7
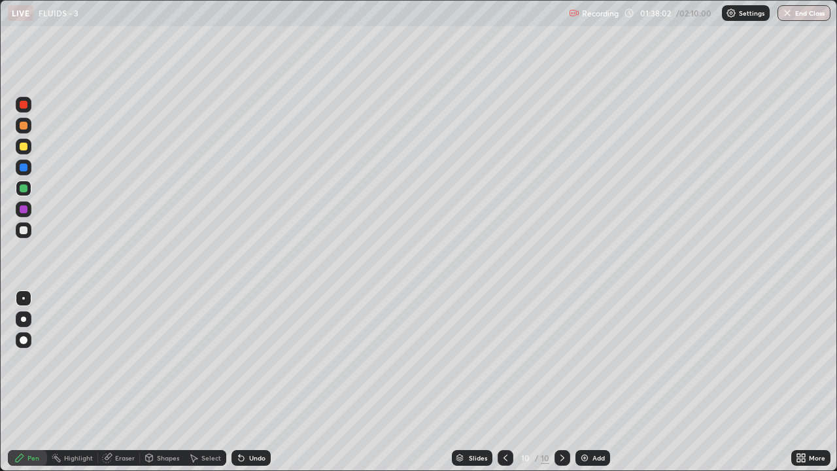
click at [257, 359] on div "Undo" at bounding box center [257, 457] width 16 height 7
click at [256, 359] on div "Undo" at bounding box center [257, 457] width 16 height 7
click at [254, 359] on div "Undo" at bounding box center [257, 457] width 16 height 7
click at [255, 359] on div "Undo" at bounding box center [257, 457] width 16 height 7
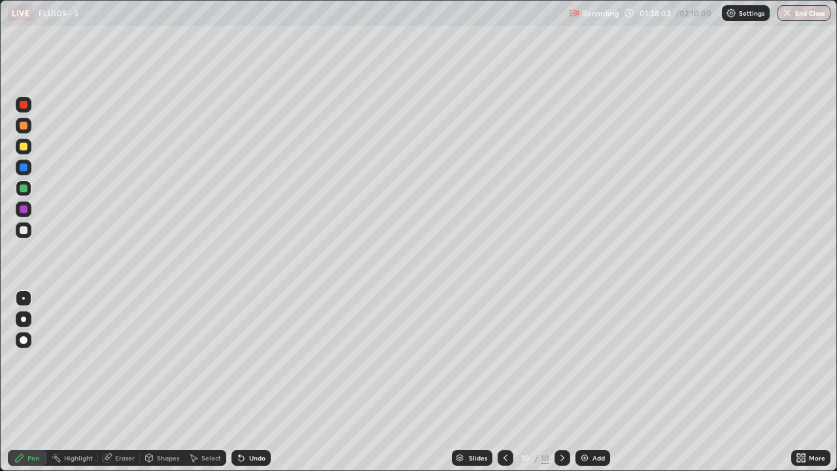
click at [255, 359] on div "Undo" at bounding box center [257, 457] width 16 height 7
click at [253, 359] on div "Undo" at bounding box center [257, 457] width 16 height 7
click at [254, 359] on div "Undo" at bounding box center [257, 457] width 16 height 7
click at [252, 359] on div "Undo" at bounding box center [257, 457] width 16 height 7
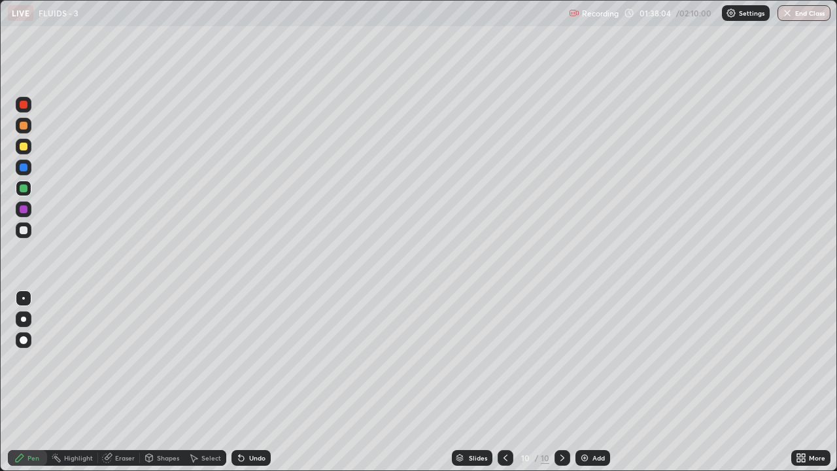
click at [255, 359] on div "Undo" at bounding box center [257, 457] width 16 height 7
click at [256, 359] on div "Undo" at bounding box center [257, 457] width 16 height 7
click at [246, 359] on div "Undo" at bounding box center [250, 458] width 39 height 16
click at [239, 359] on icon at bounding box center [241, 458] width 5 height 5
click at [19, 147] on div at bounding box center [24, 147] width 16 height 16
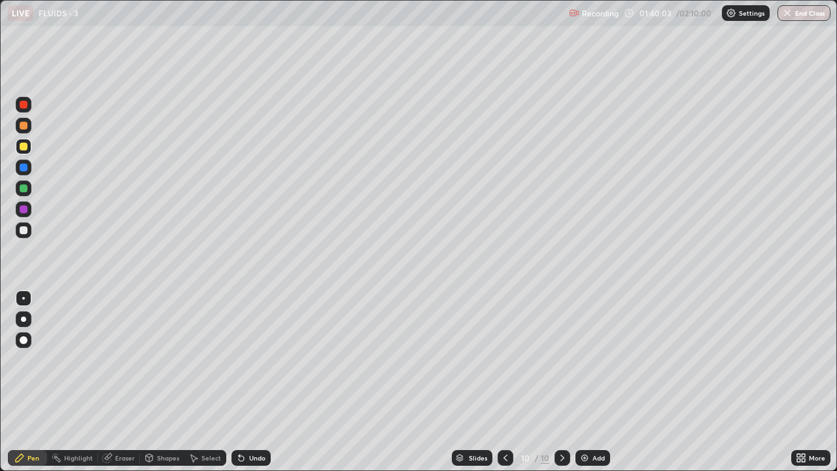
click at [16, 144] on div at bounding box center [24, 147] width 16 height 16
click at [22, 186] on div at bounding box center [24, 188] width 8 height 8
click at [25, 144] on div at bounding box center [24, 146] width 8 height 8
click at [118, 359] on div "Eraser" at bounding box center [125, 457] width 20 height 7
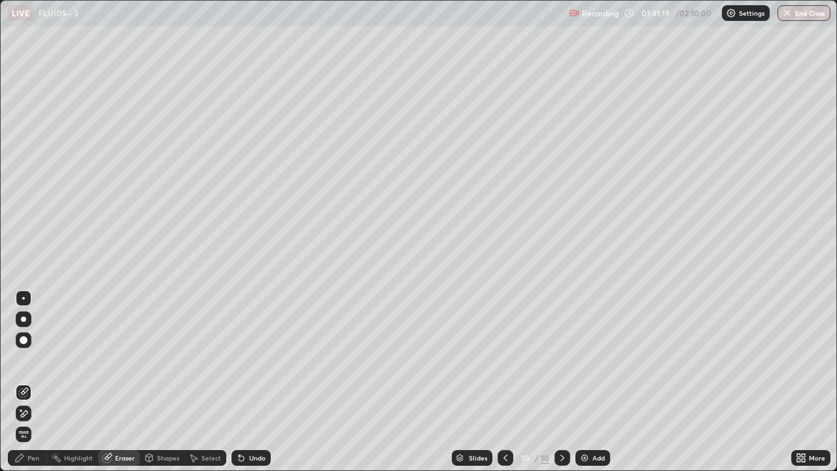
click at [34, 359] on div "Pen" at bounding box center [27, 458] width 39 height 16
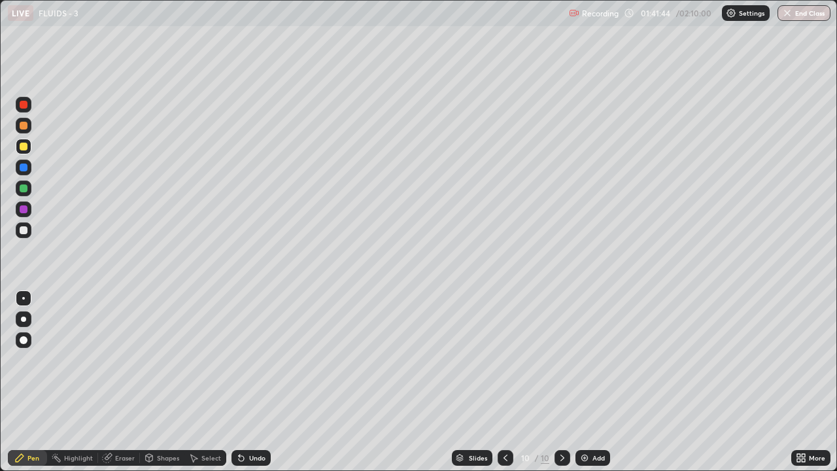
click at [26, 146] on div at bounding box center [24, 146] width 8 height 8
click at [249, 359] on div "Undo" at bounding box center [257, 457] width 16 height 7
click at [251, 359] on div "Undo" at bounding box center [257, 457] width 16 height 7
click at [588, 359] on img at bounding box center [584, 457] width 10 height 10
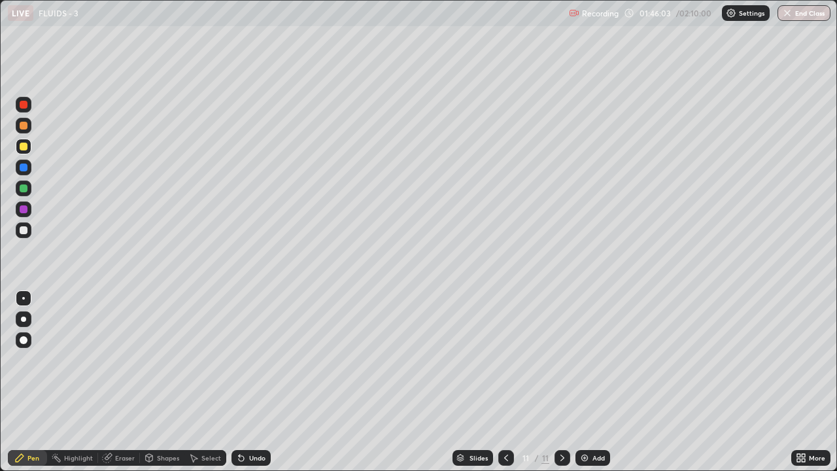
click at [23, 232] on div at bounding box center [24, 230] width 8 height 8
click at [115, 359] on div "Eraser" at bounding box center [125, 457] width 20 height 7
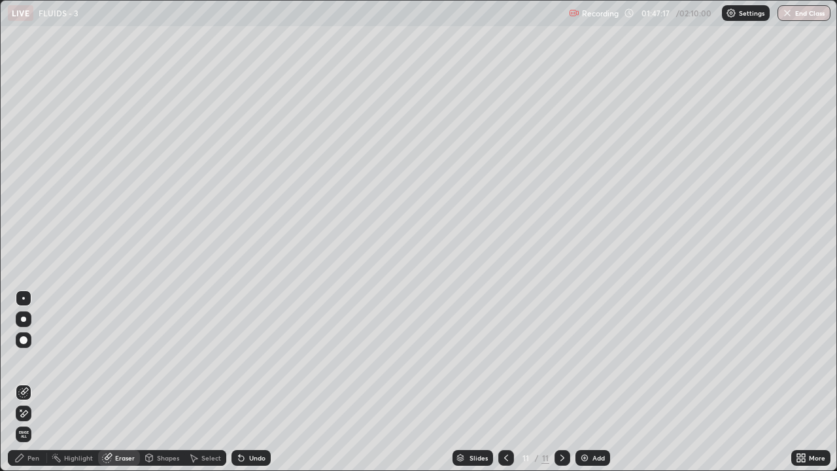
click at [33, 359] on div "Pen" at bounding box center [33, 457] width 12 height 7
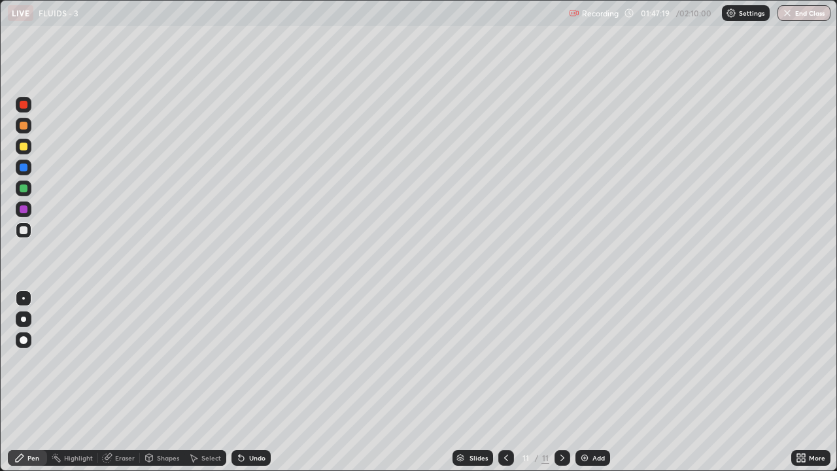
click at [20, 148] on div at bounding box center [24, 146] width 8 height 8
click at [24, 230] on div at bounding box center [24, 230] width 8 height 8
click at [16, 146] on div at bounding box center [24, 147] width 16 height 16
click at [22, 190] on div at bounding box center [24, 188] width 8 height 8
click at [23, 231] on div at bounding box center [24, 230] width 8 height 8
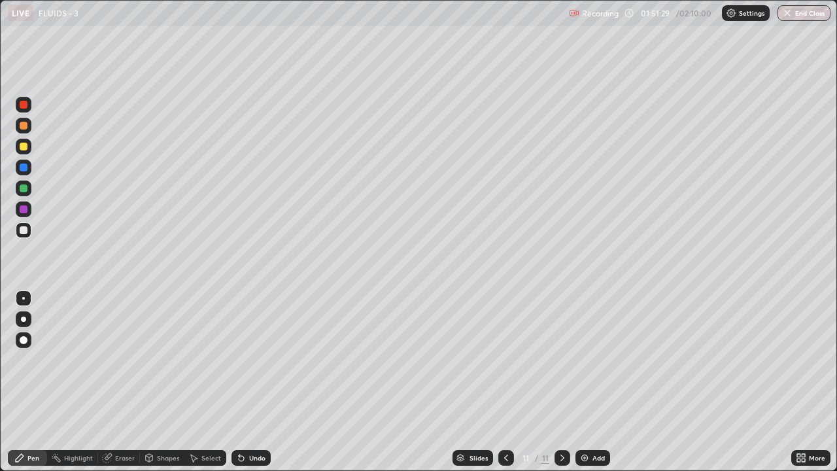
click at [244, 359] on icon at bounding box center [241, 457] width 10 height 10
click at [239, 359] on icon at bounding box center [241, 458] width 5 height 5
click at [586, 359] on img at bounding box center [584, 457] width 10 height 10
click at [22, 235] on div at bounding box center [24, 230] width 16 height 16
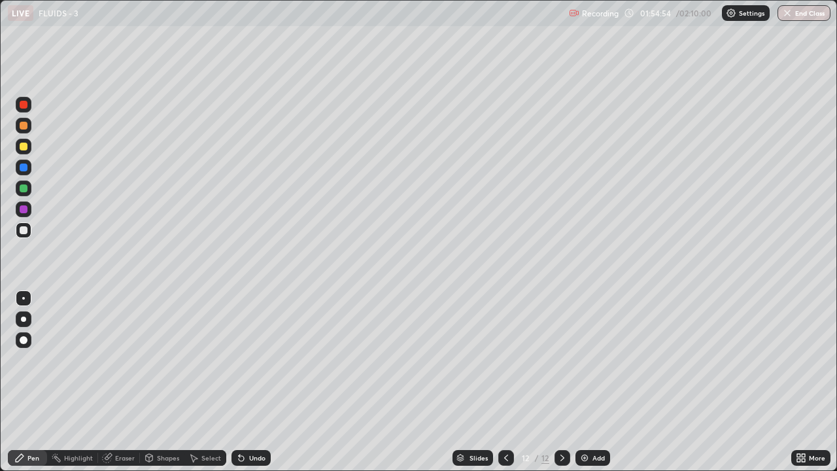
click at [24, 231] on div at bounding box center [24, 230] width 8 height 8
click at [24, 146] on div at bounding box center [24, 146] width 8 height 8
click at [239, 458] on icon at bounding box center [241, 458] width 5 height 5
click at [239, 459] on icon at bounding box center [241, 458] width 5 height 5
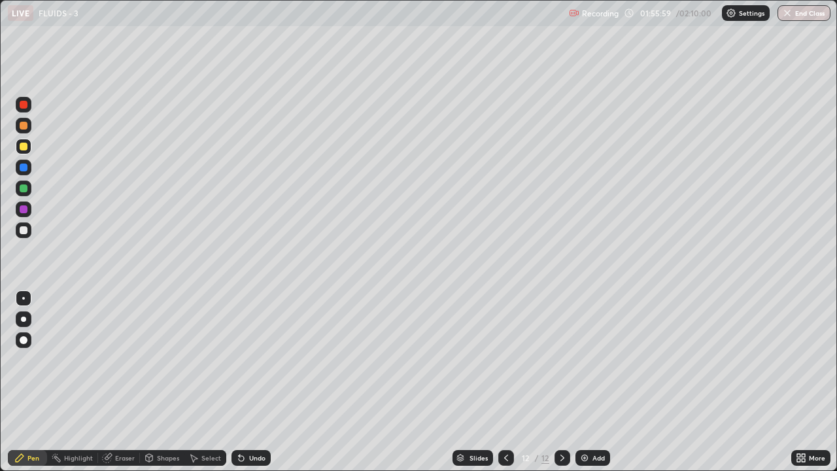
click at [23, 147] on div at bounding box center [24, 146] width 8 height 8
click at [505, 461] on icon at bounding box center [506, 457] width 10 height 10
click at [566, 461] on div at bounding box center [562, 458] width 16 height 16
click at [588, 460] on img at bounding box center [584, 457] width 10 height 10
click at [22, 231] on div at bounding box center [24, 230] width 8 height 8
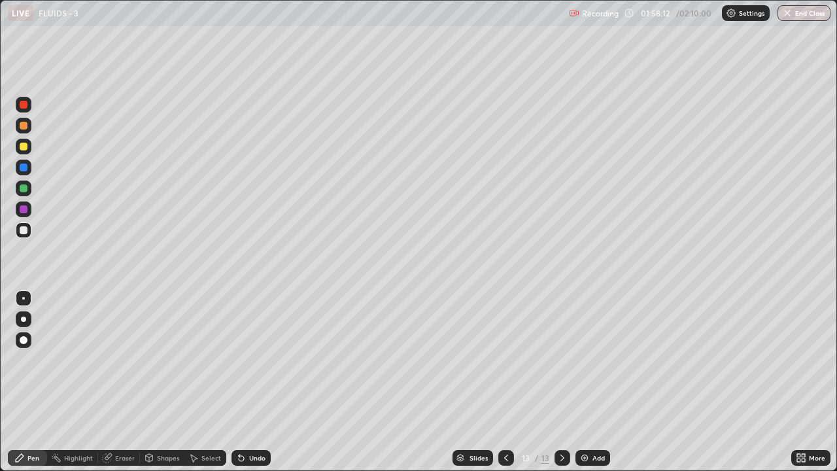
click at [23, 230] on div at bounding box center [24, 230] width 8 height 8
click at [122, 457] on div "Eraser" at bounding box center [125, 457] width 20 height 7
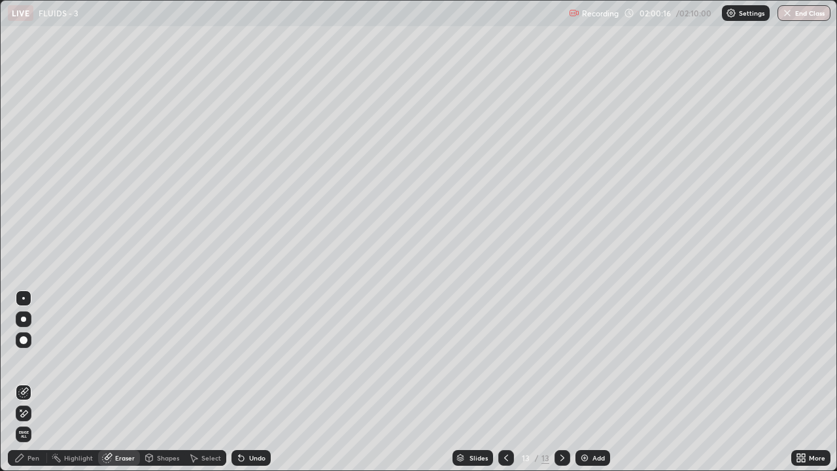
click at [29, 454] on div "Pen" at bounding box center [33, 457] width 12 height 7
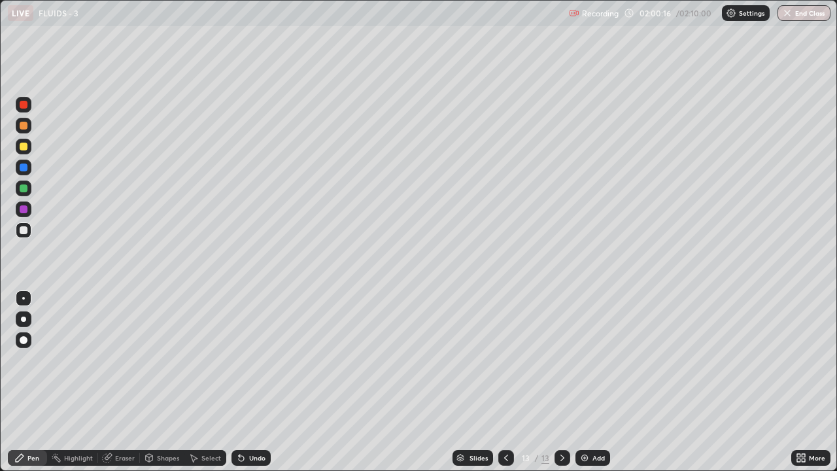
click at [18, 146] on div at bounding box center [24, 147] width 16 height 16
click at [24, 148] on div at bounding box center [24, 146] width 8 height 8
click at [22, 230] on div at bounding box center [24, 230] width 8 height 8
click at [24, 142] on div at bounding box center [24, 146] width 8 height 8
click at [22, 146] on div at bounding box center [24, 146] width 8 height 8
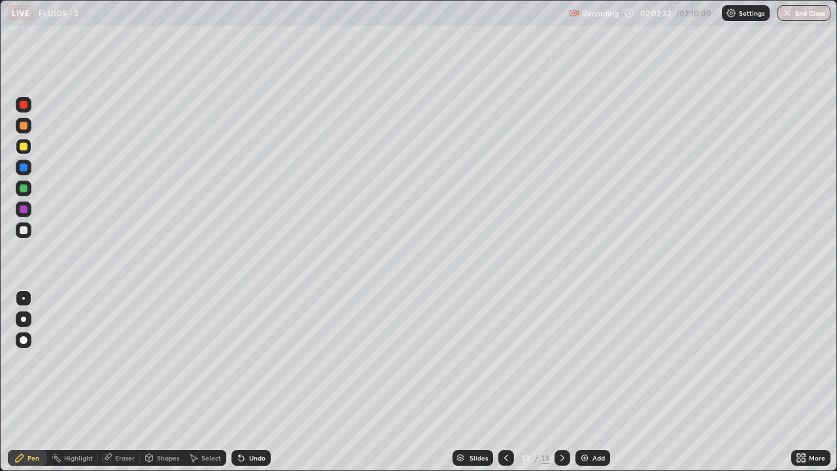
click at [18, 143] on div at bounding box center [24, 147] width 16 height 16
click at [22, 232] on div at bounding box center [24, 230] width 8 height 8
click at [21, 145] on div at bounding box center [24, 146] width 8 height 8
click at [24, 149] on div at bounding box center [24, 146] width 8 height 8
click at [253, 457] on div "Undo" at bounding box center [257, 457] width 16 height 7
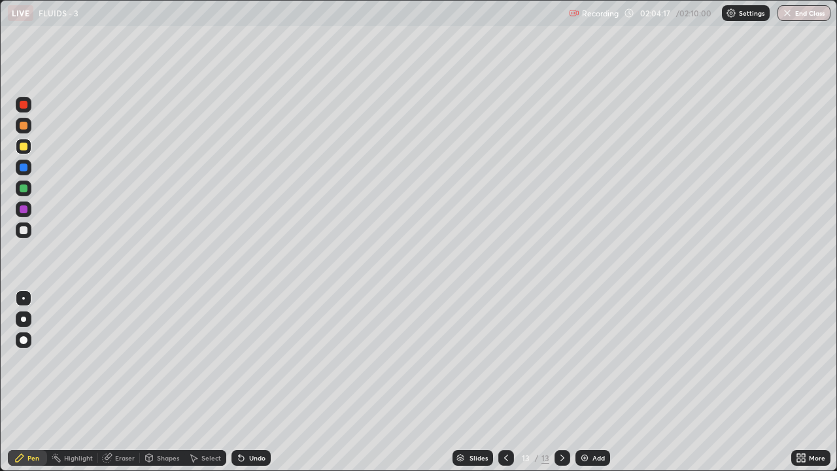
click at [245, 463] on div "Undo" at bounding box center [250, 458] width 39 height 16
click at [239, 457] on icon at bounding box center [241, 458] width 5 height 5
click at [119, 459] on div "Eraser" at bounding box center [125, 457] width 20 height 7
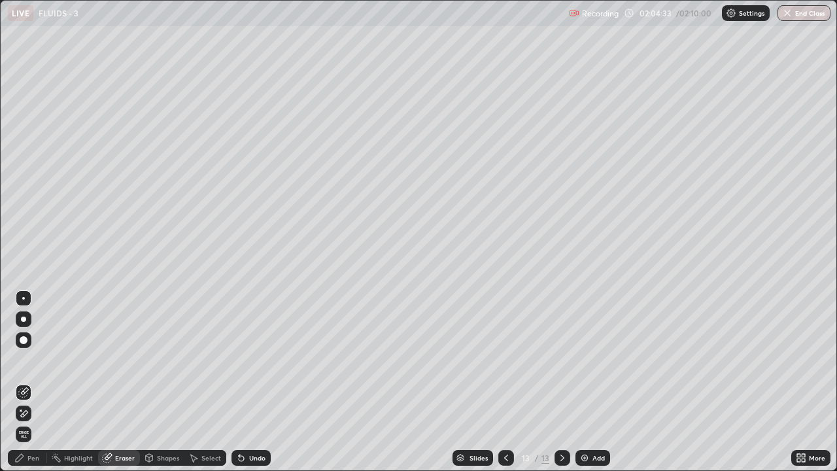
click at [20, 452] on div "Pen" at bounding box center [27, 458] width 39 height 16
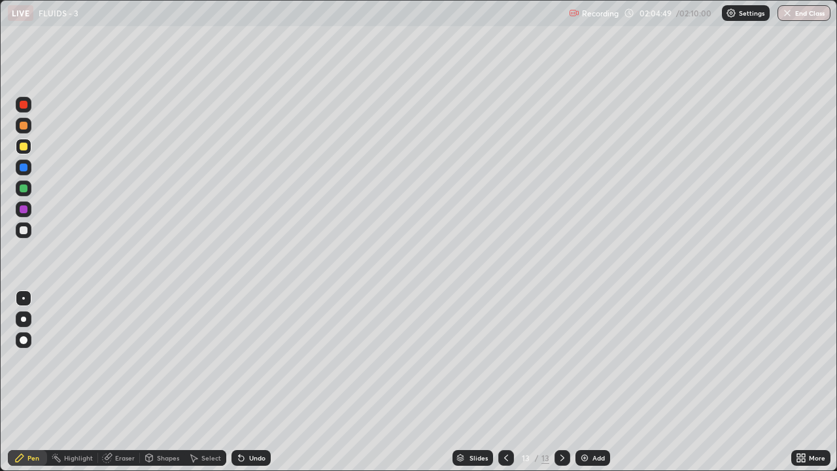
click at [116, 456] on div "Eraser" at bounding box center [125, 457] width 20 height 7
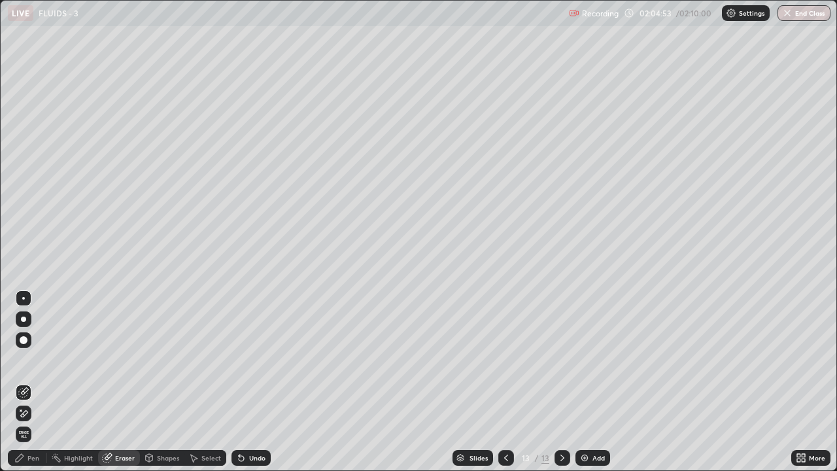
click at [37, 456] on div "Pen" at bounding box center [33, 457] width 12 height 7
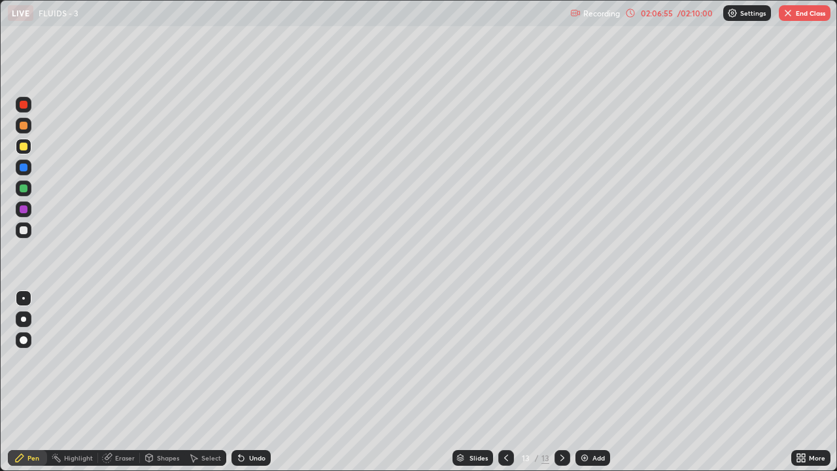
click at [24, 146] on div at bounding box center [24, 146] width 8 height 8
click at [116, 461] on div "Eraser" at bounding box center [125, 457] width 20 height 7
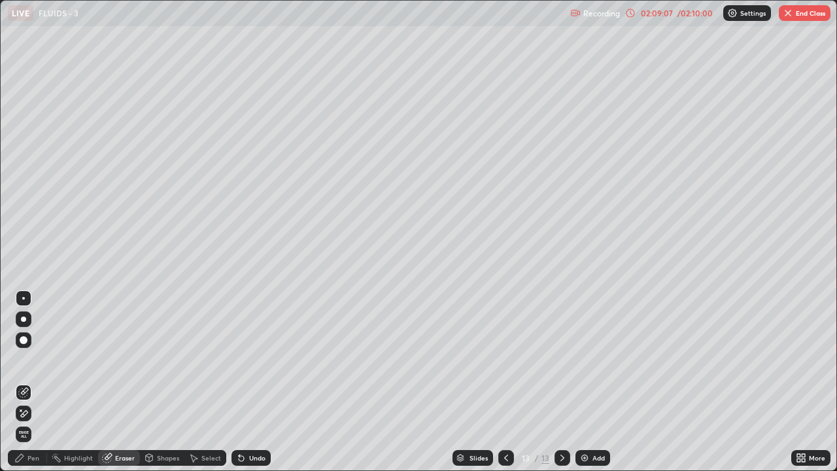
click at [27, 456] on div "Pen" at bounding box center [27, 458] width 39 height 16
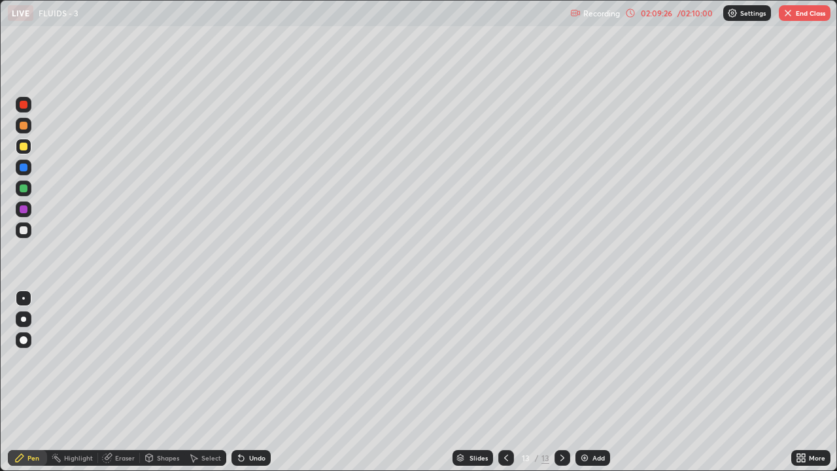
click at [244, 464] on div "Undo" at bounding box center [250, 458] width 39 height 16
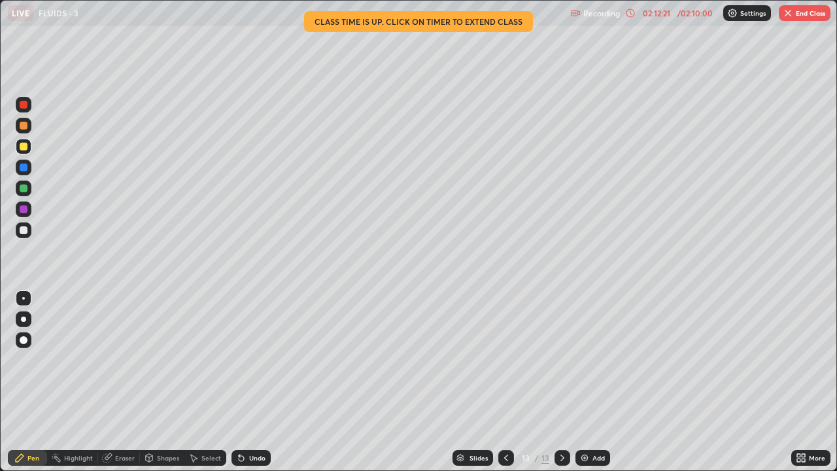
click at [646, 446] on div "Slides 13 / 13 Add" at bounding box center [531, 457] width 520 height 26
click at [601, 463] on div "Add" at bounding box center [592, 458] width 35 height 16
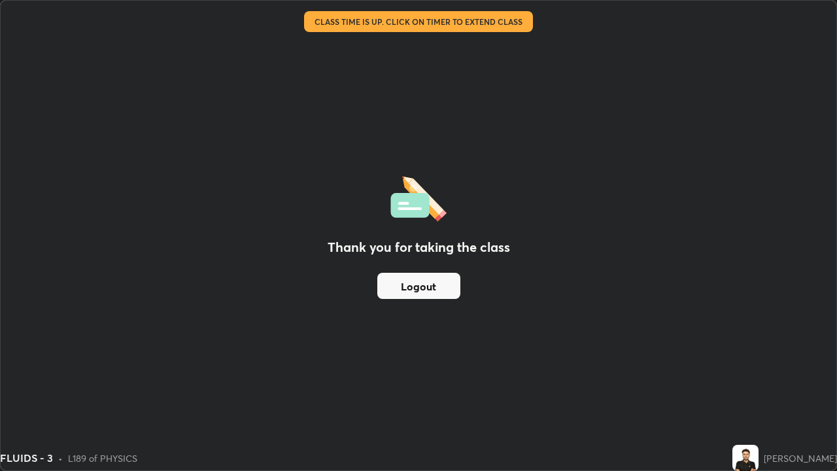
click at [445, 282] on button "Logout" at bounding box center [418, 286] width 83 height 26
